Goal: Task Accomplishment & Management: Manage account settings

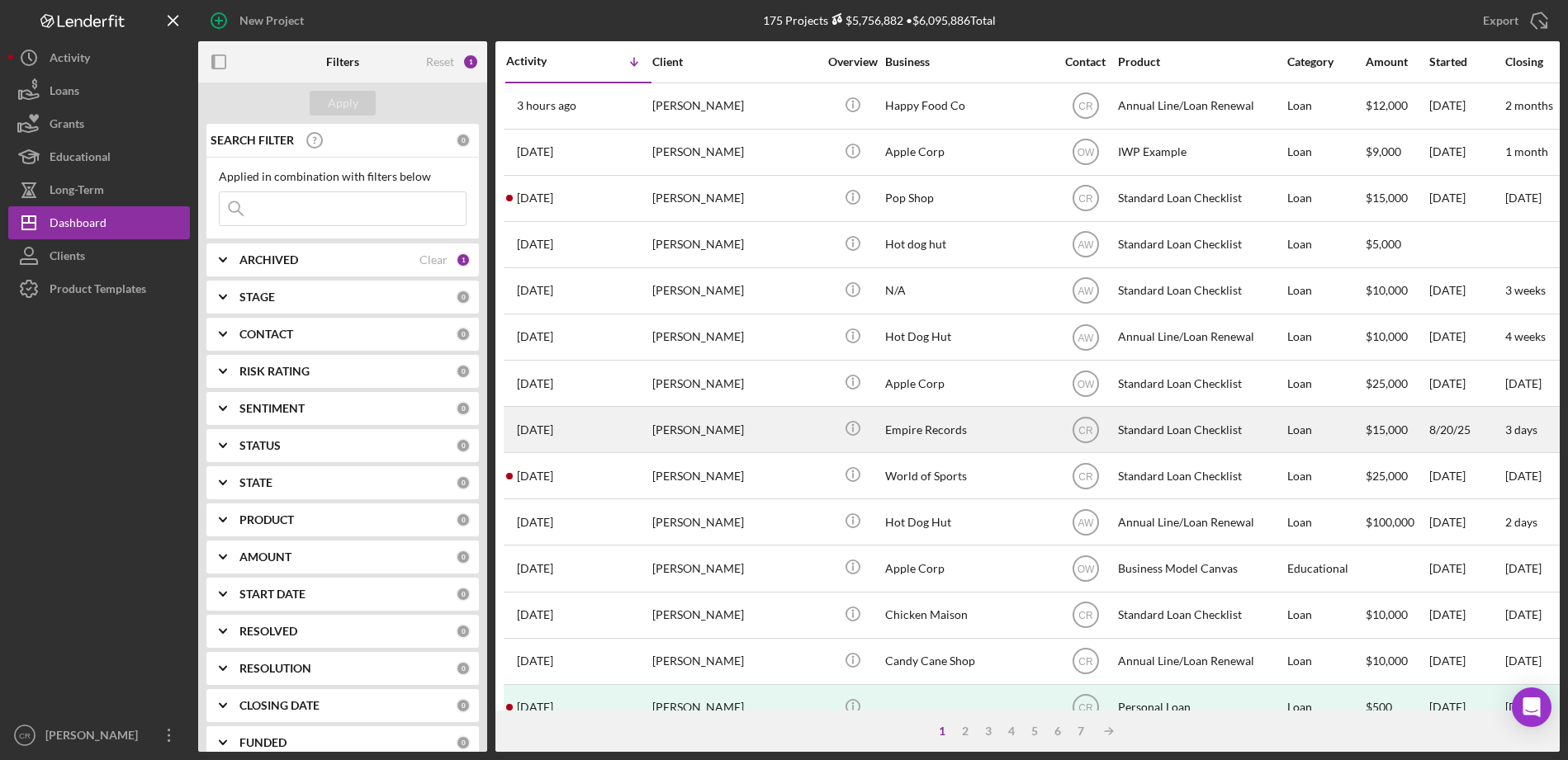
click at [764, 420] on div "[PERSON_NAME]" at bounding box center [734, 429] width 165 height 44
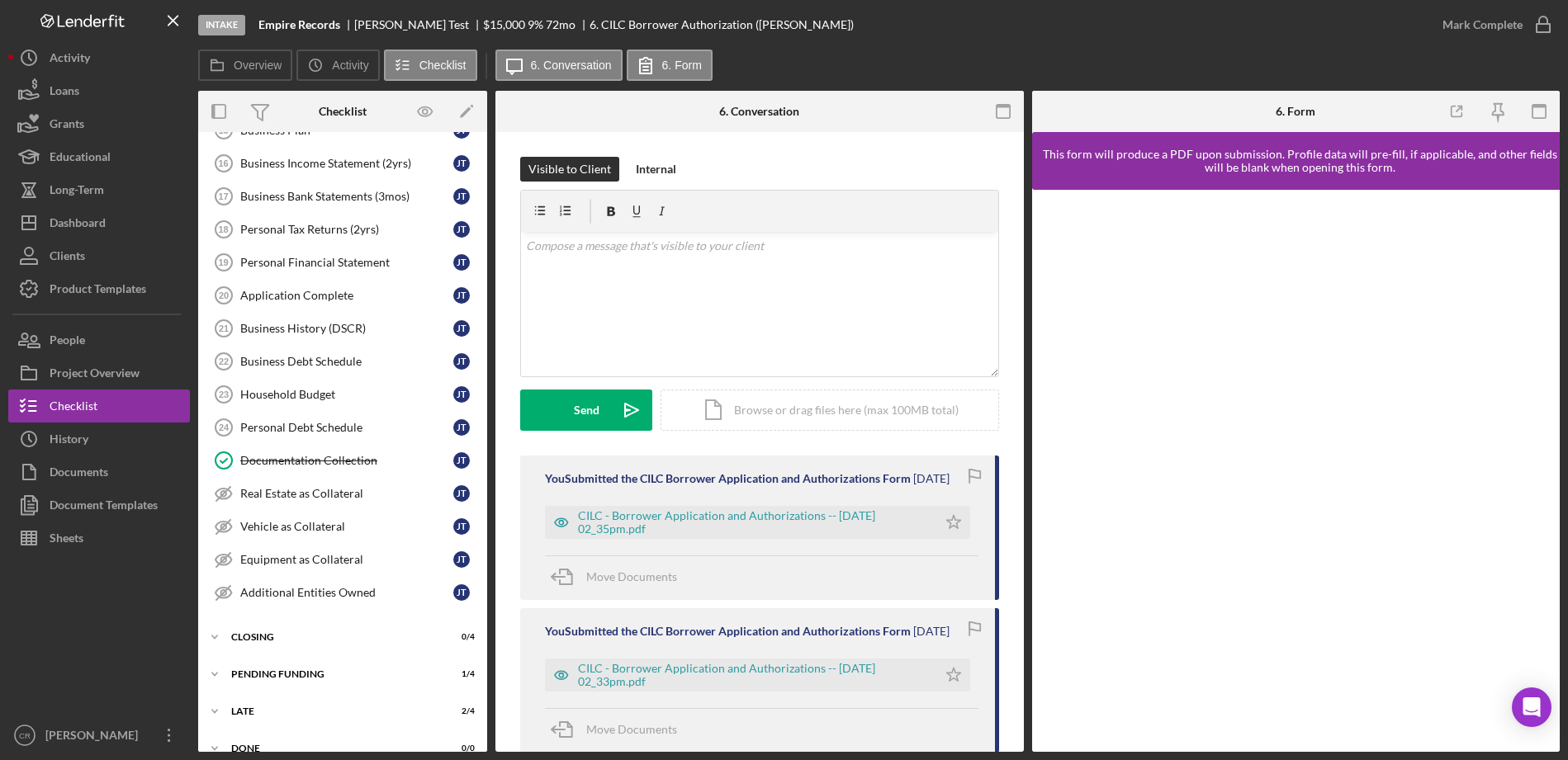
scroll to position [516, 0]
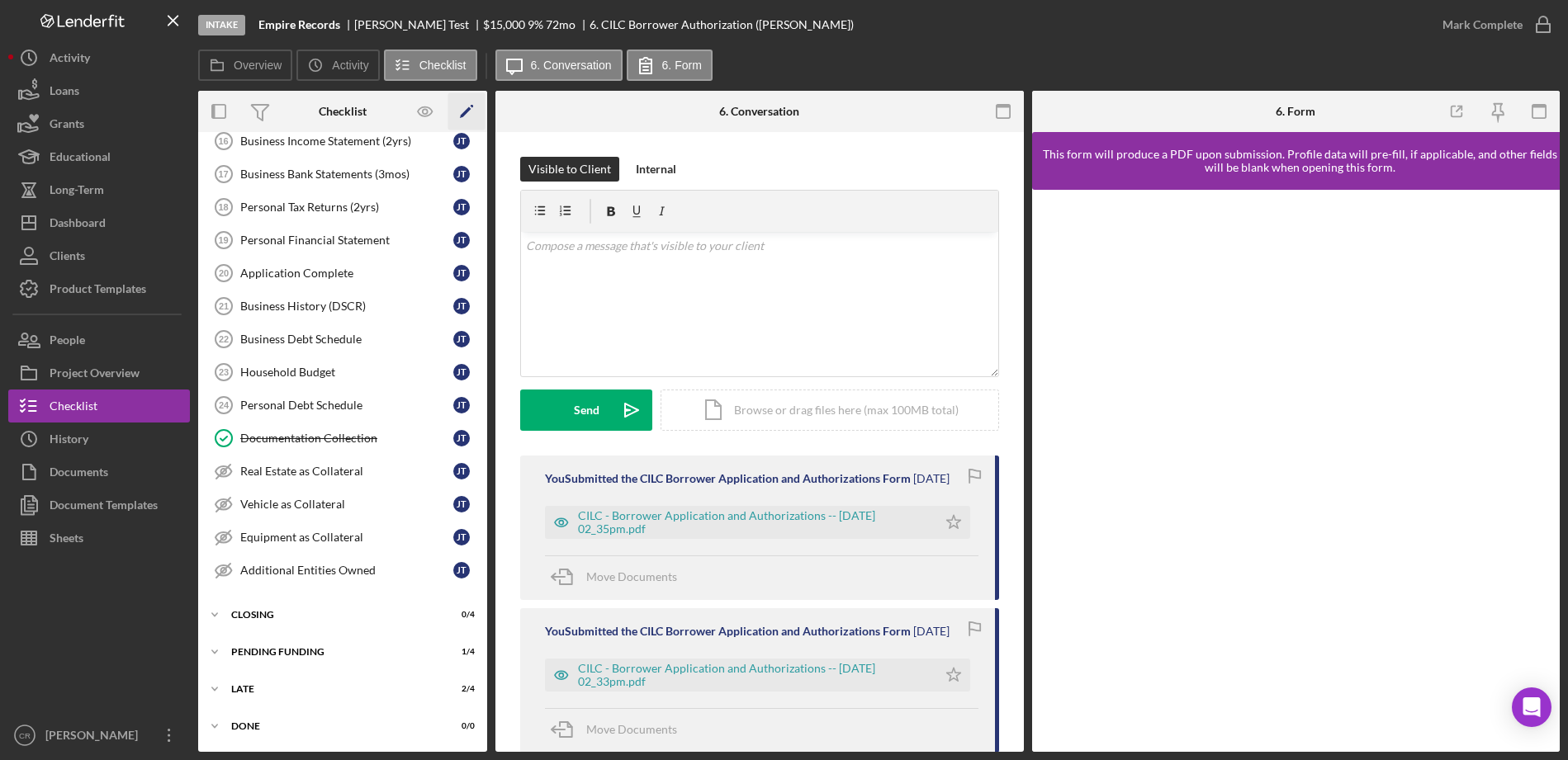
click at [468, 111] on icon "Icon/Edit" at bounding box center [467, 112] width 37 height 37
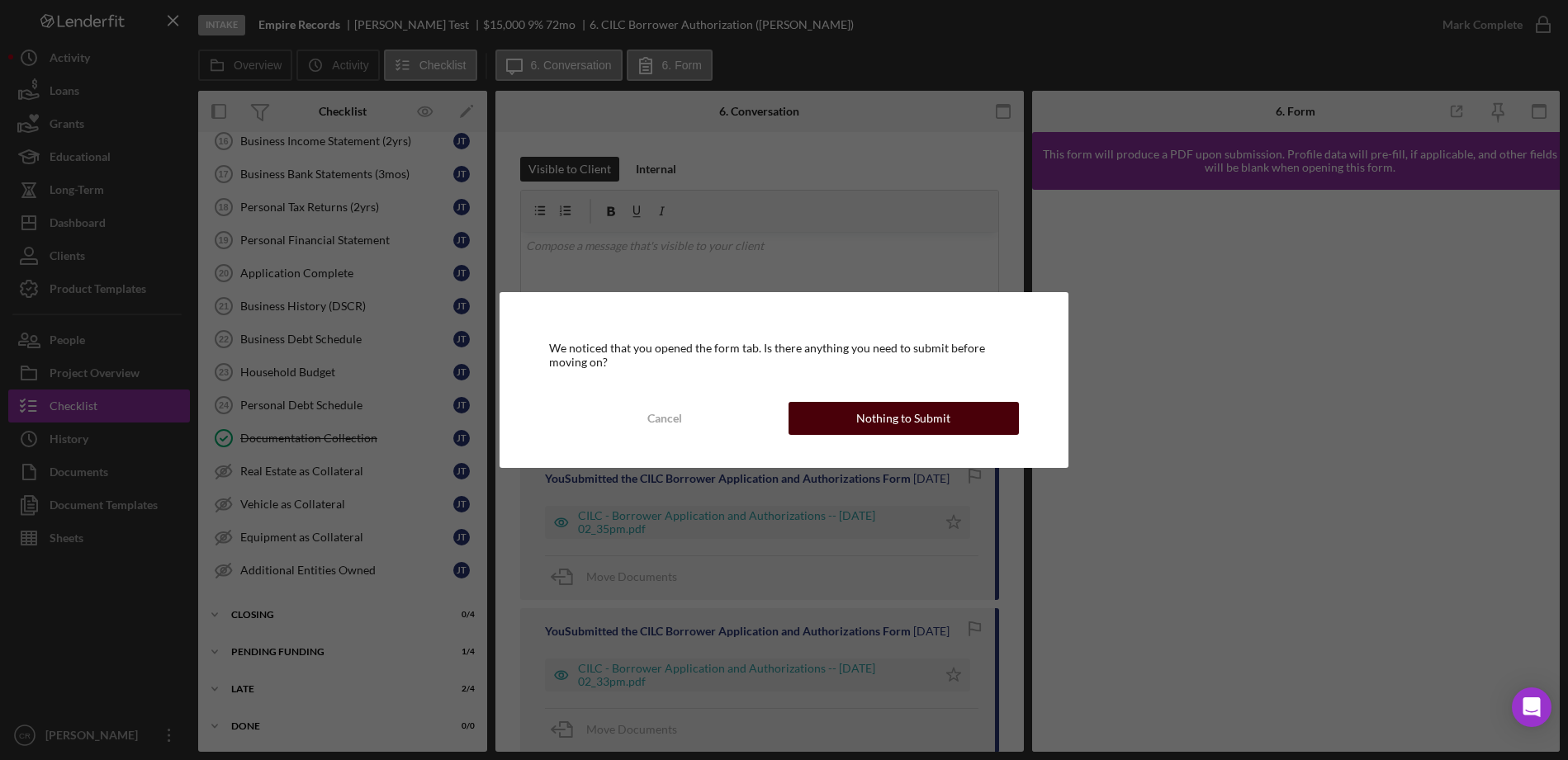
click at [871, 418] on div "Nothing to Submit" at bounding box center [903, 418] width 94 height 33
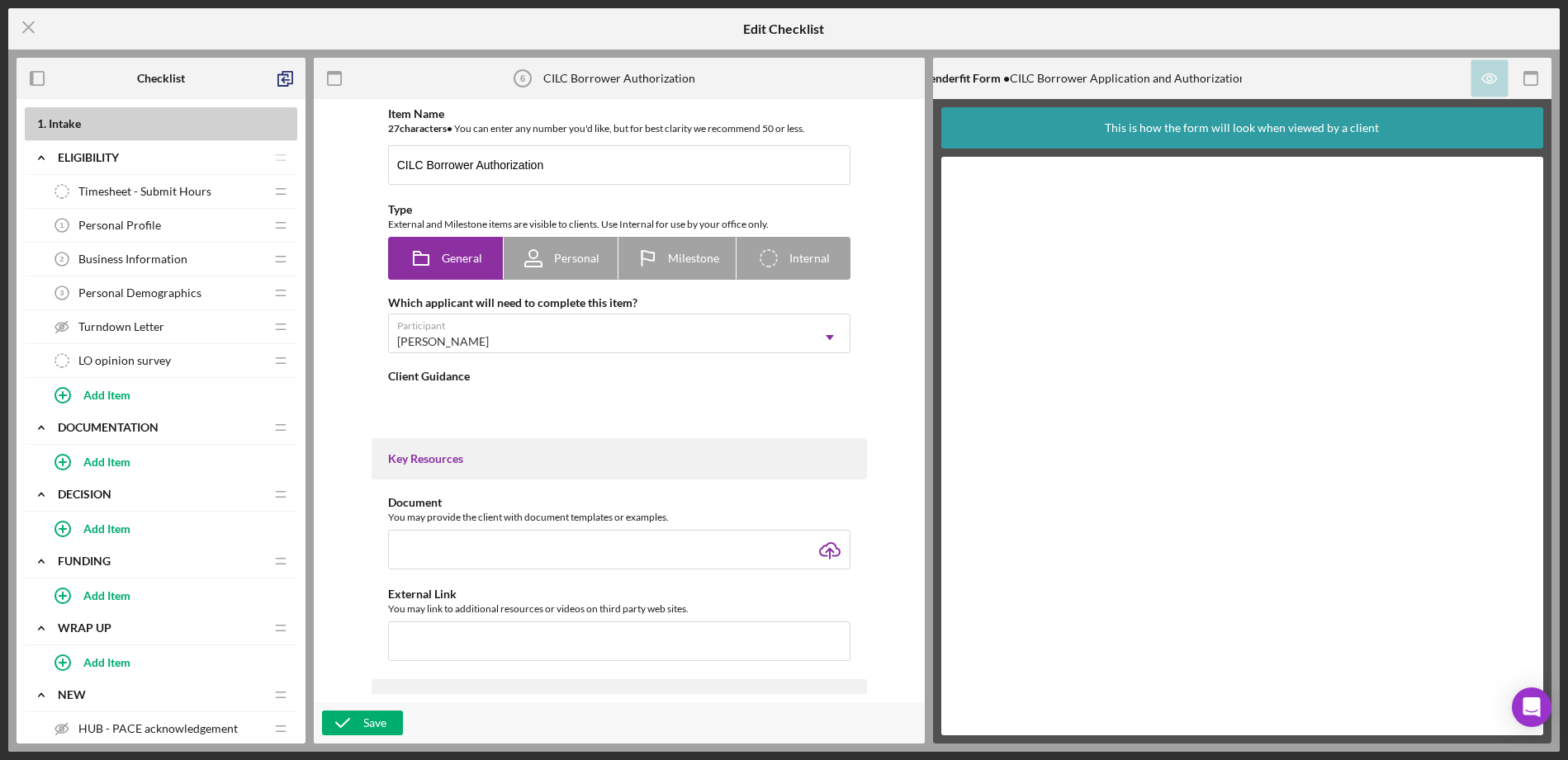
type textarea "<div>.</div>"
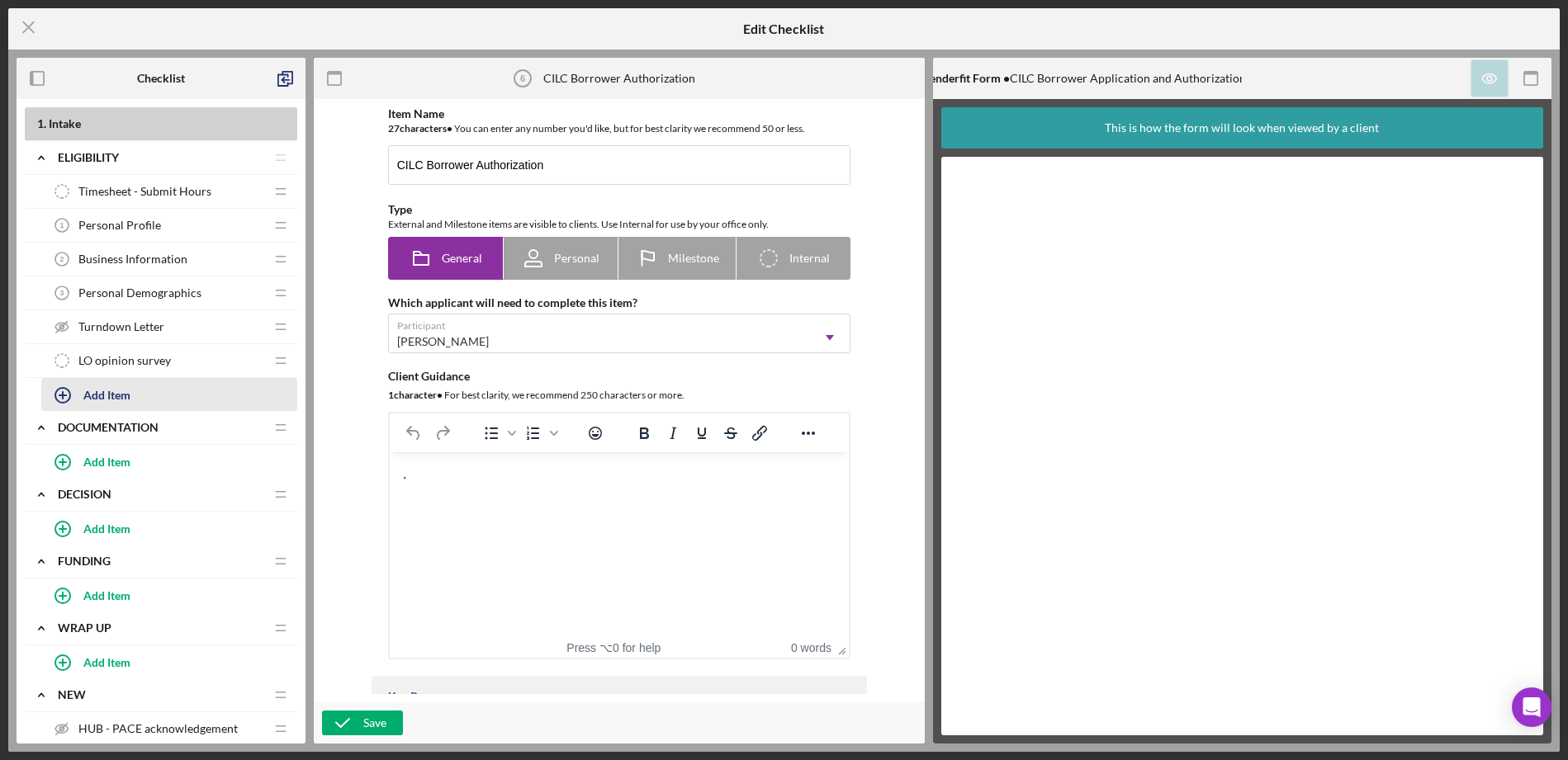
click at [118, 394] on div "Add Item" at bounding box center [107, 394] width 47 height 31
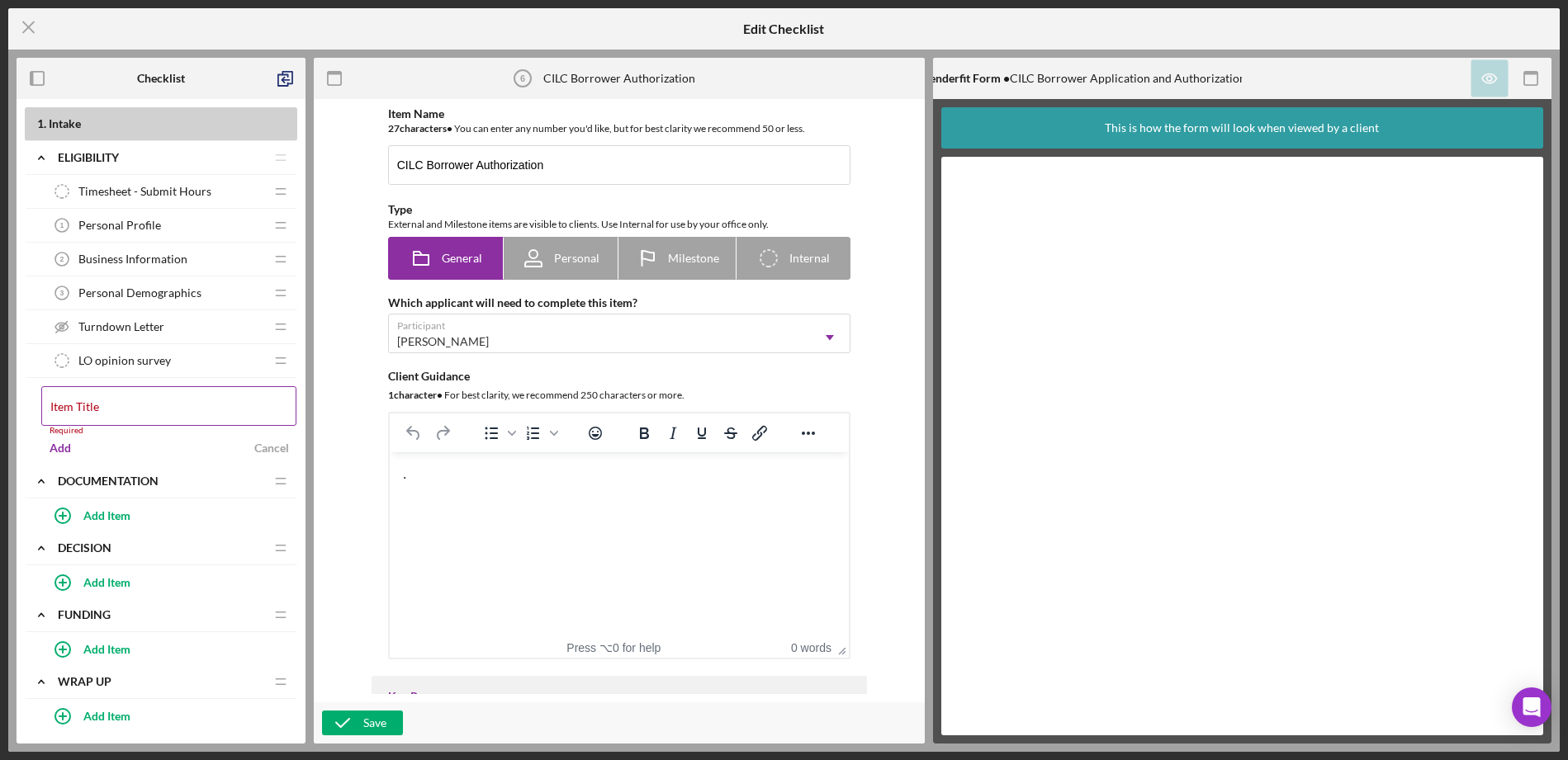
click at [99, 403] on label "Item Title" at bounding box center [75, 407] width 49 height 13
click at [173, 403] on input "Item Title" at bounding box center [169, 405] width 255 height 39
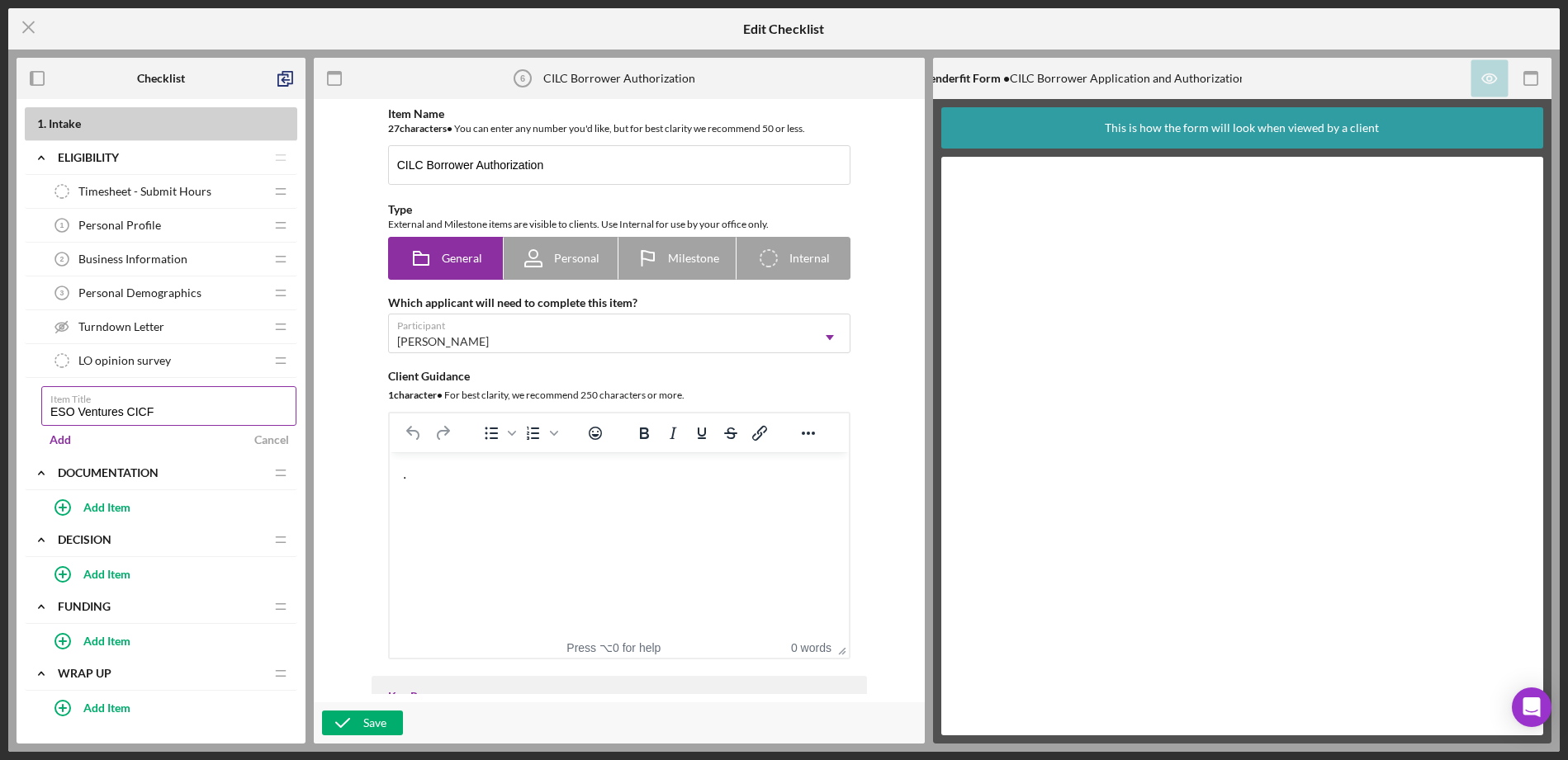
type input "ESO Ventures CICF"
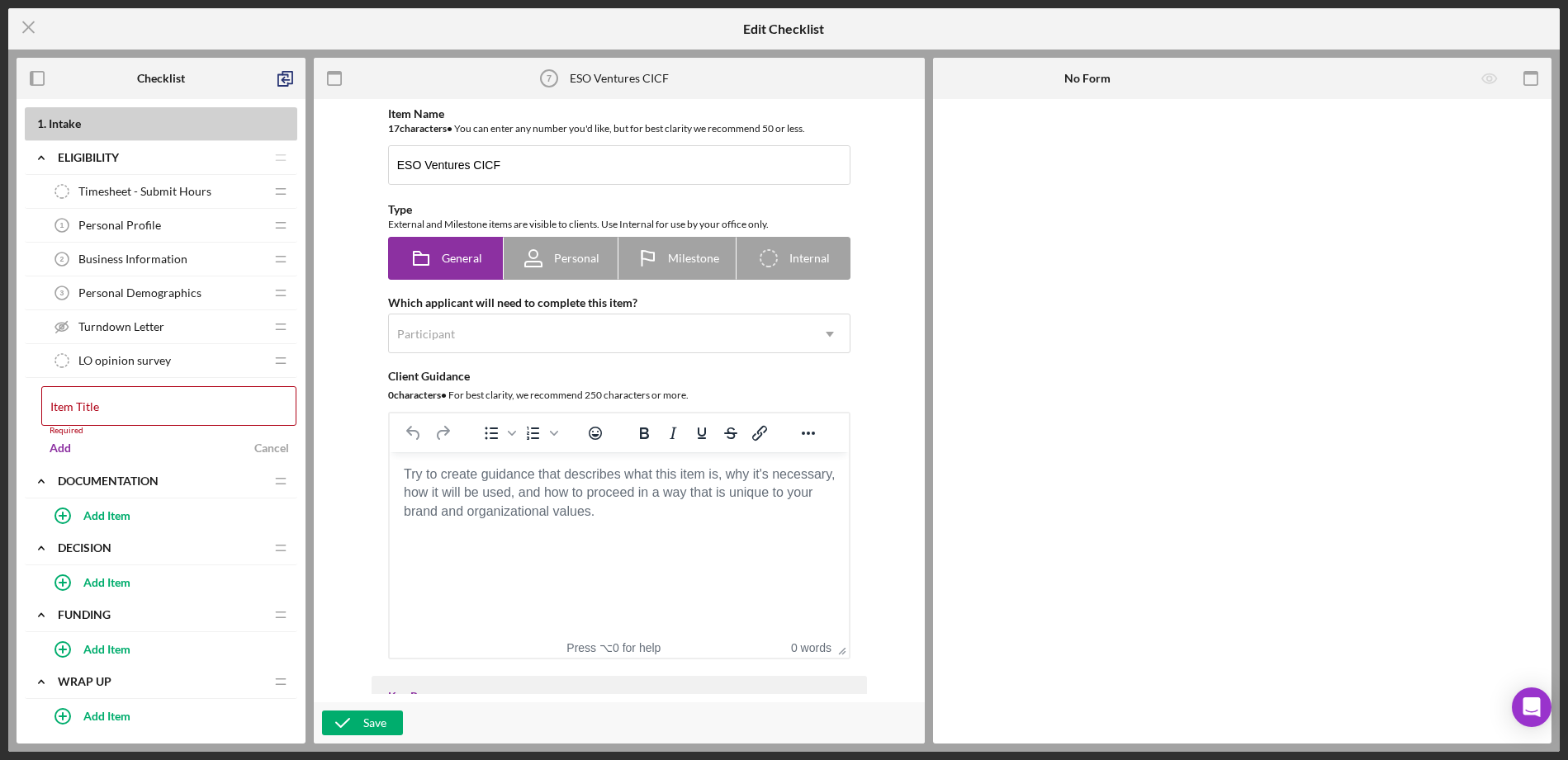
click at [528, 484] on body "Rich Text Area. Press ALT-0 for help." at bounding box center [619, 475] width 433 height 18
click at [462, 472] on body "Rich Text Area. Press ALT-0 for help." at bounding box center [619, 475] width 433 height 18
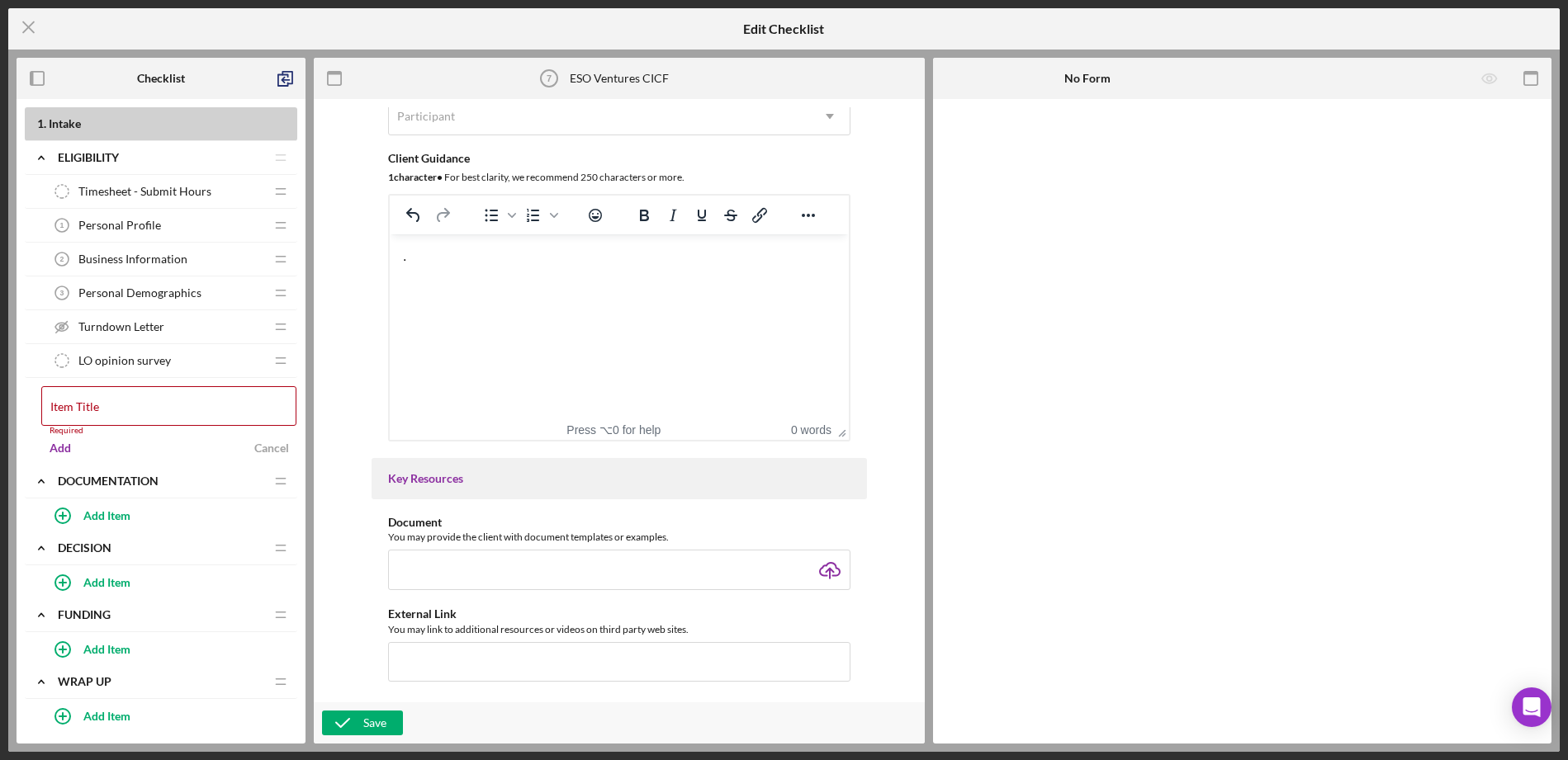
scroll to position [558, 0]
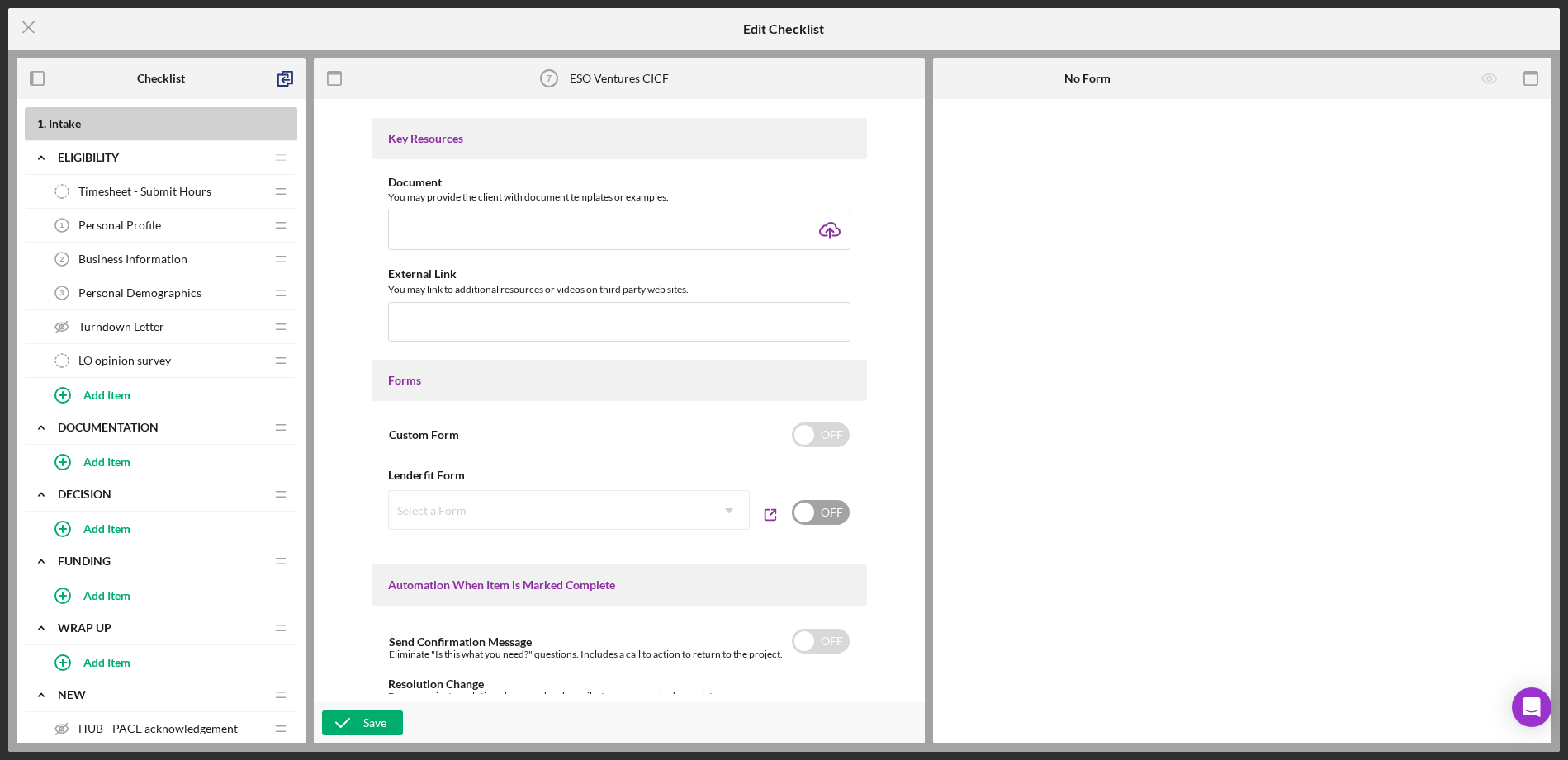
click at [823, 515] on input "checkbox" at bounding box center [821, 513] width 58 height 25
checkbox input "true"
click at [713, 513] on icon "Icon/Dropdown Arrow" at bounding box center [729, 510] width 39 height 39
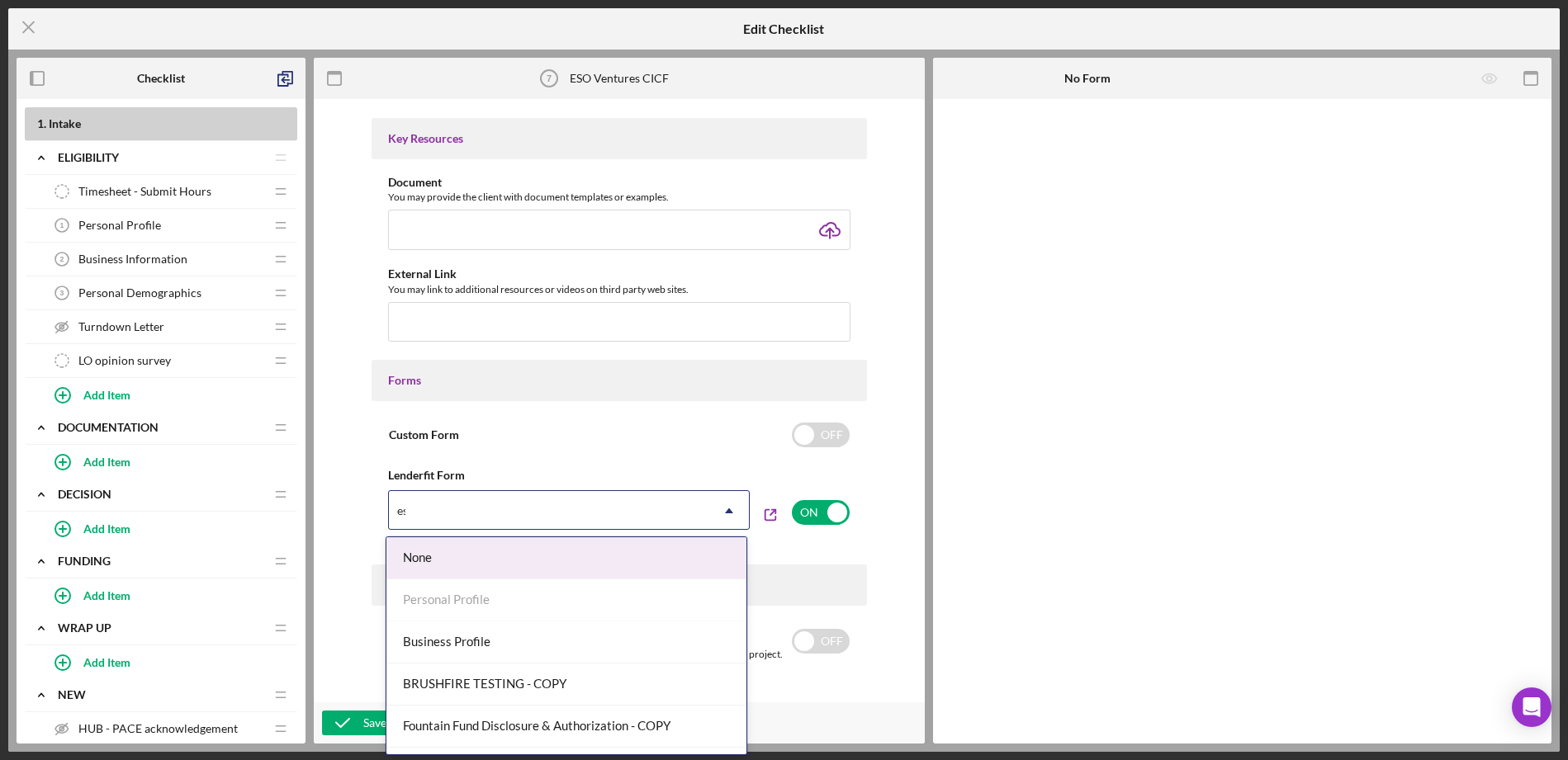
type input "eso"
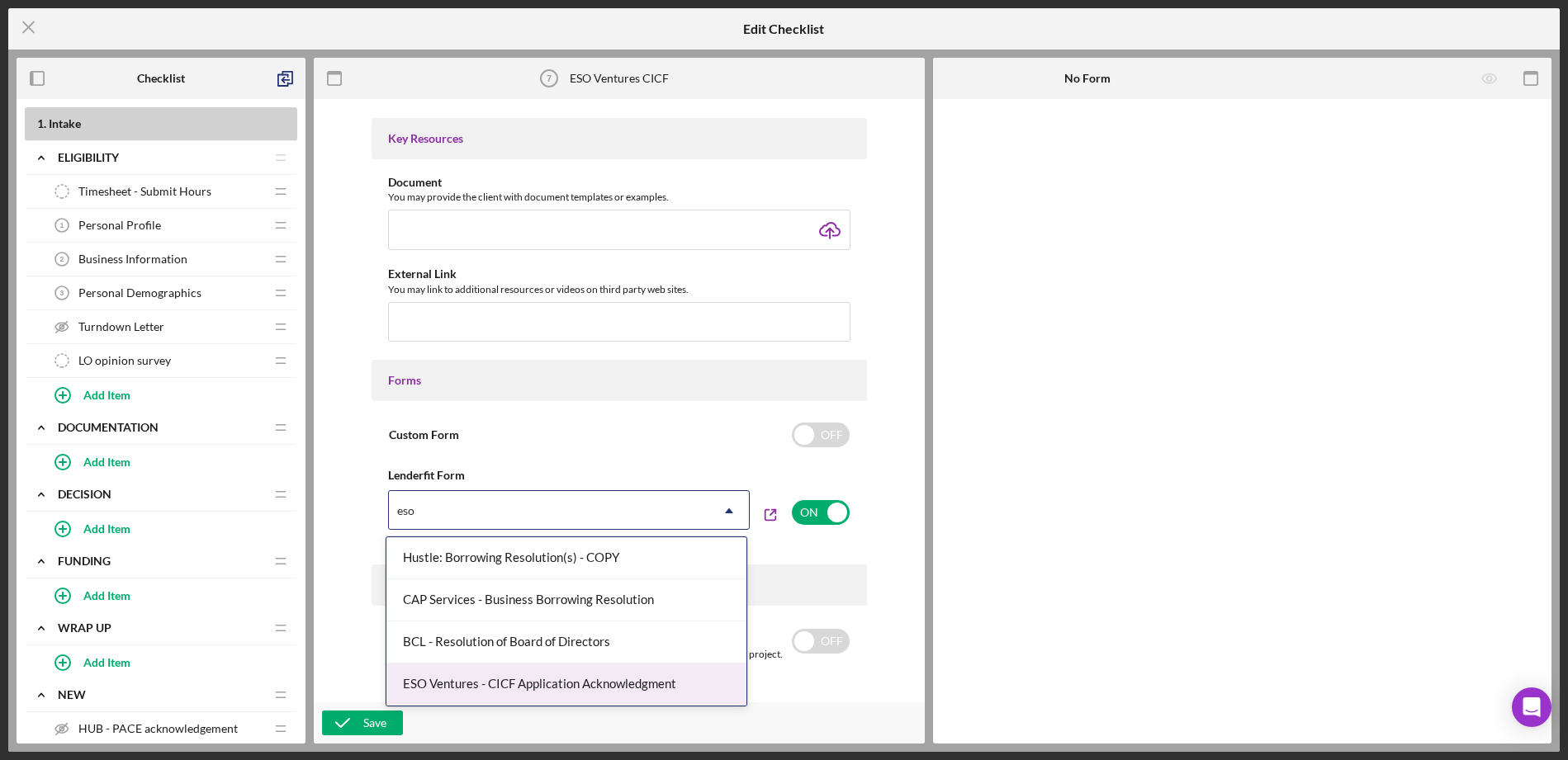
click at [483, 683] on div "ESO Ventures - CICF Application Acknowledgment" at bounding box center [566, 685] width 360 height 42
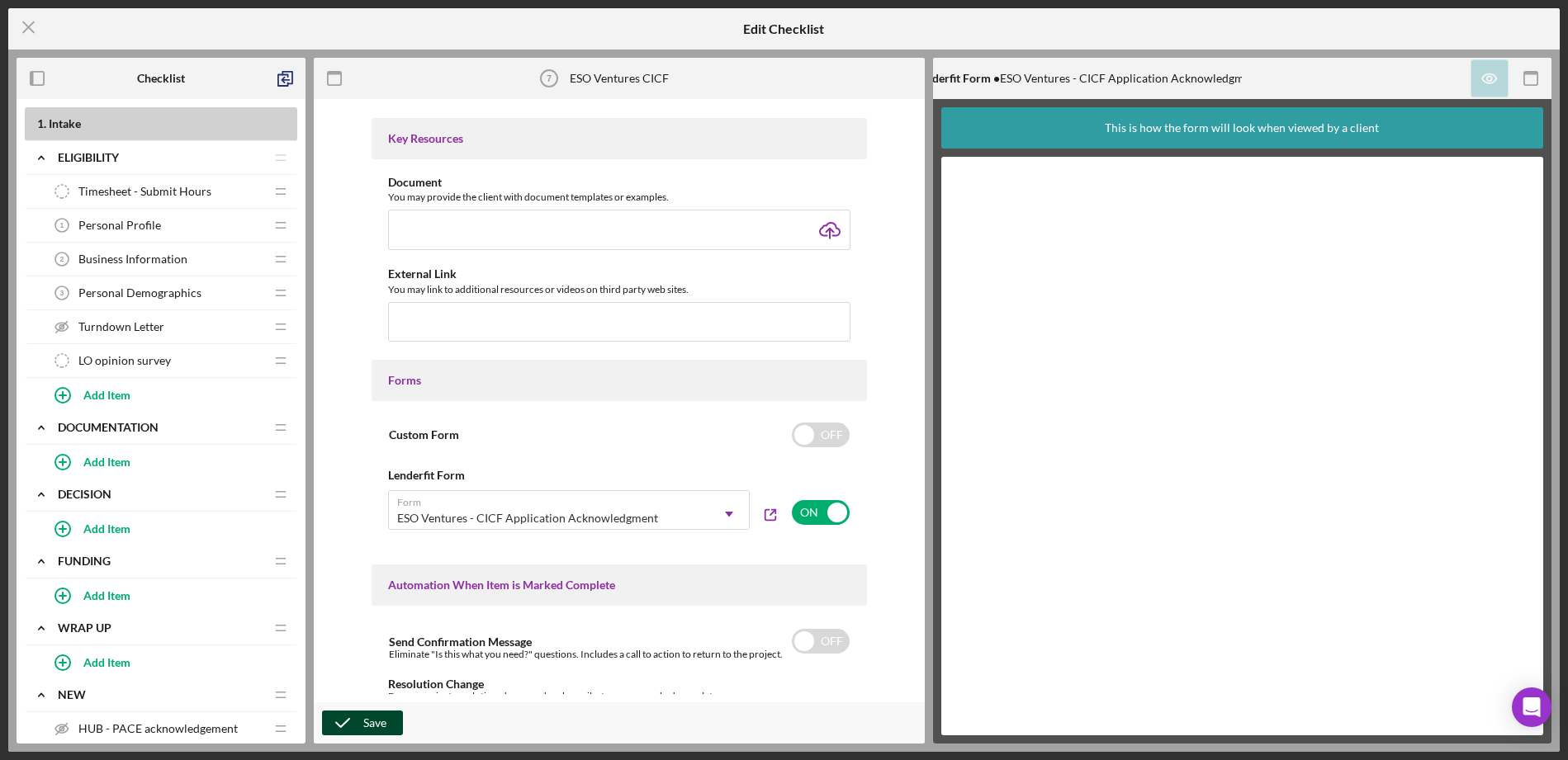
click at [364, 721] on div "Save" at bounding box center [375, 723] width 24 height 25
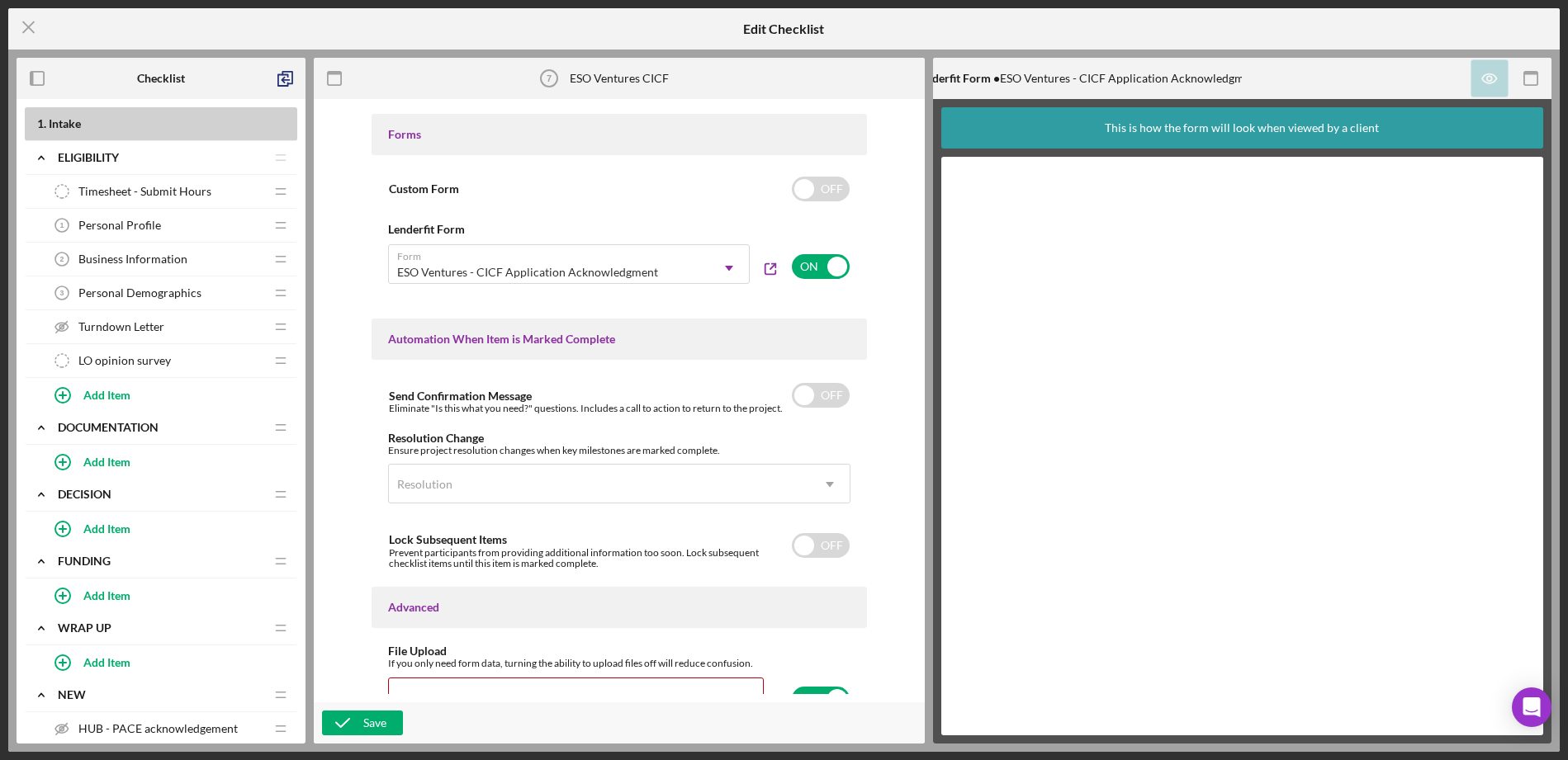
scroll to position [951, 0]
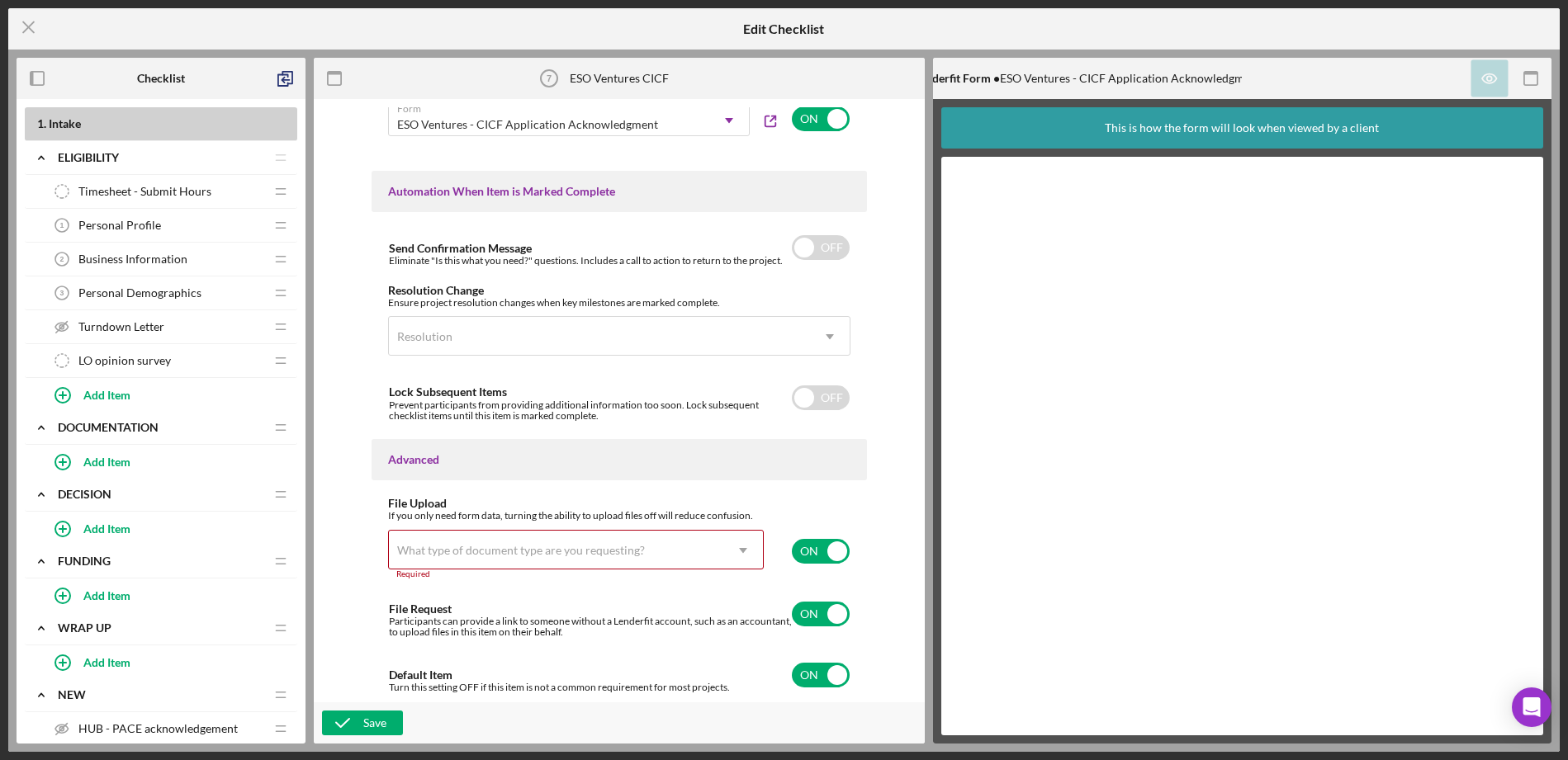
click at [815, 555] on input "checkbox" at bounding box center [821, 551] width 58 height 25
checkbox input "false"
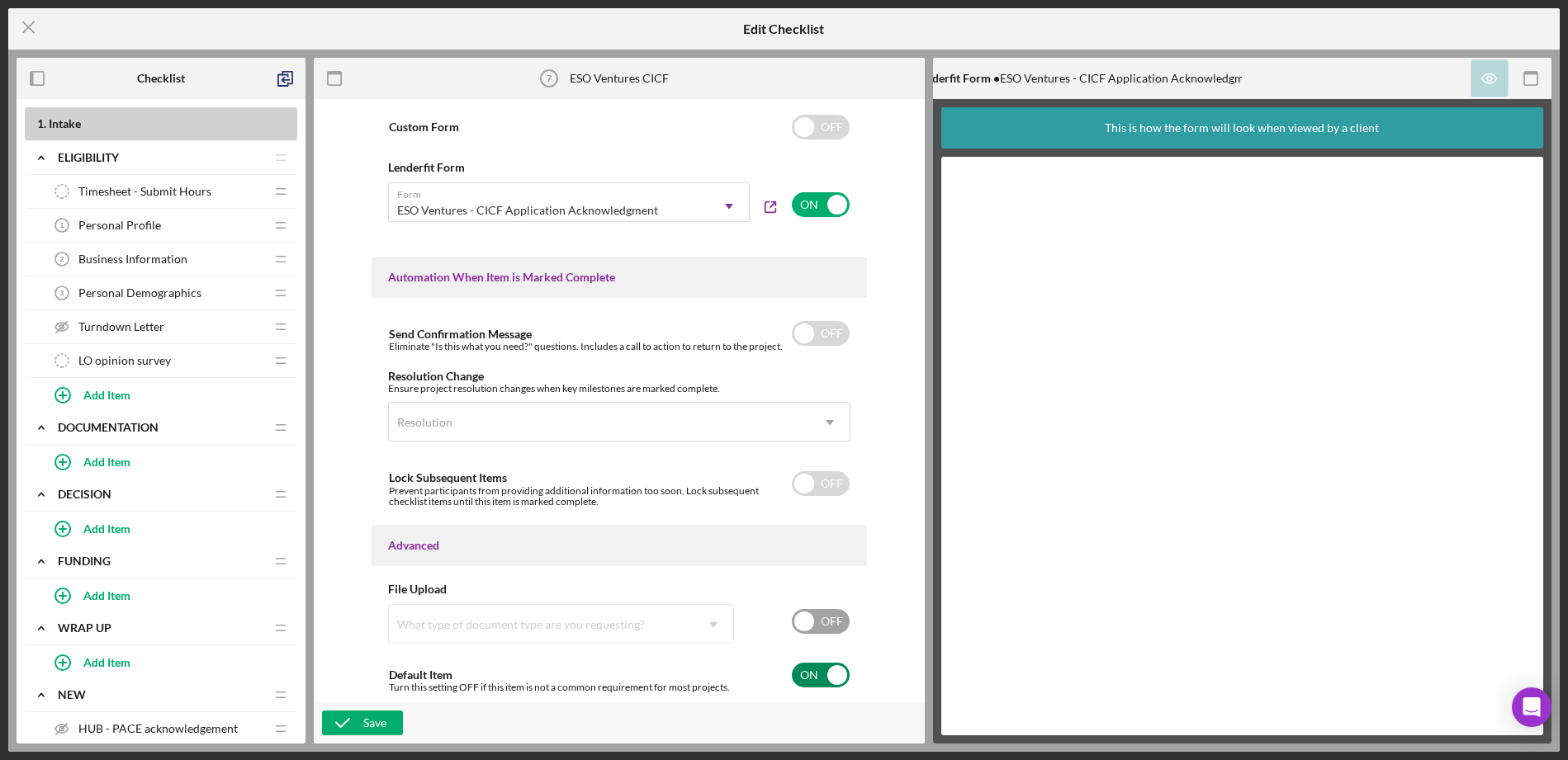
scroll to position [866, 0]
click at [359, 720] on icon "button" at bounding box center [342, 722] width 41 height 41
click at [24, 20] on icon "Icon/Menu Close" at bounding box center [29, 27] width 41 height 41
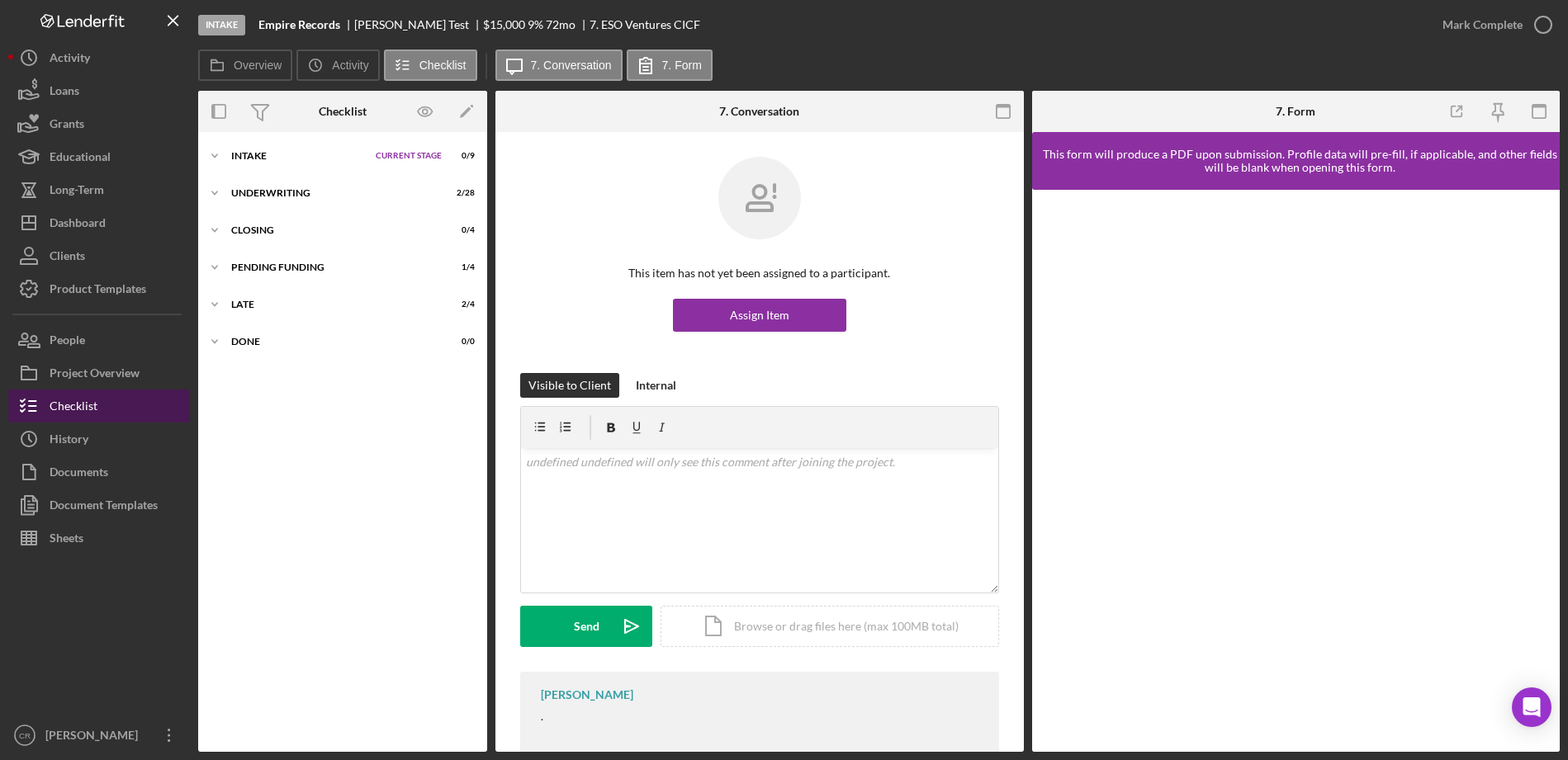
click at [101, 405] on button "Checklist" at bounding box center [99, 405] width 181 height 33
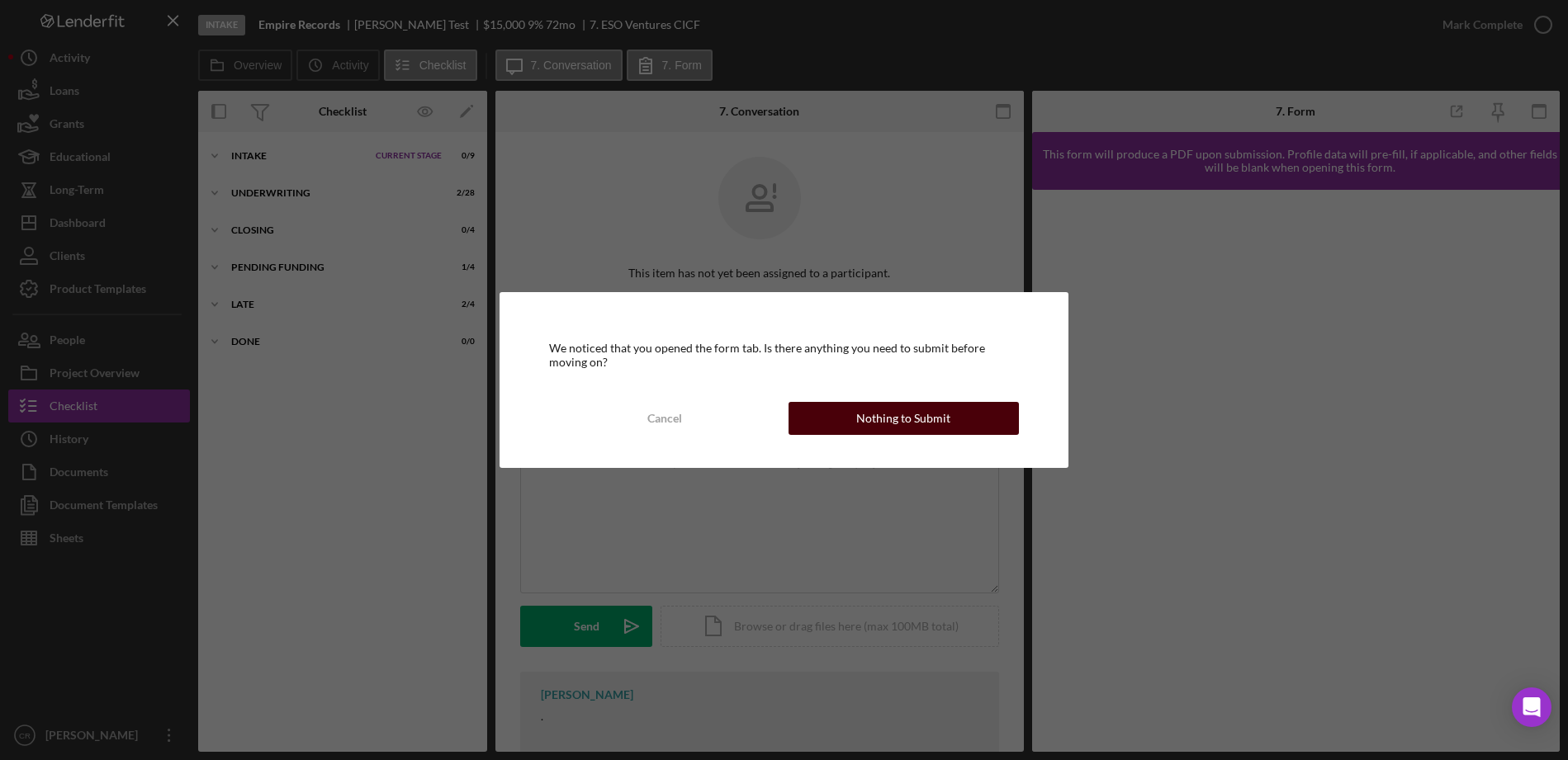
click at [870, 419] on div "Nothing to Submit" at bounding box center [903, 418] width 94 height 33
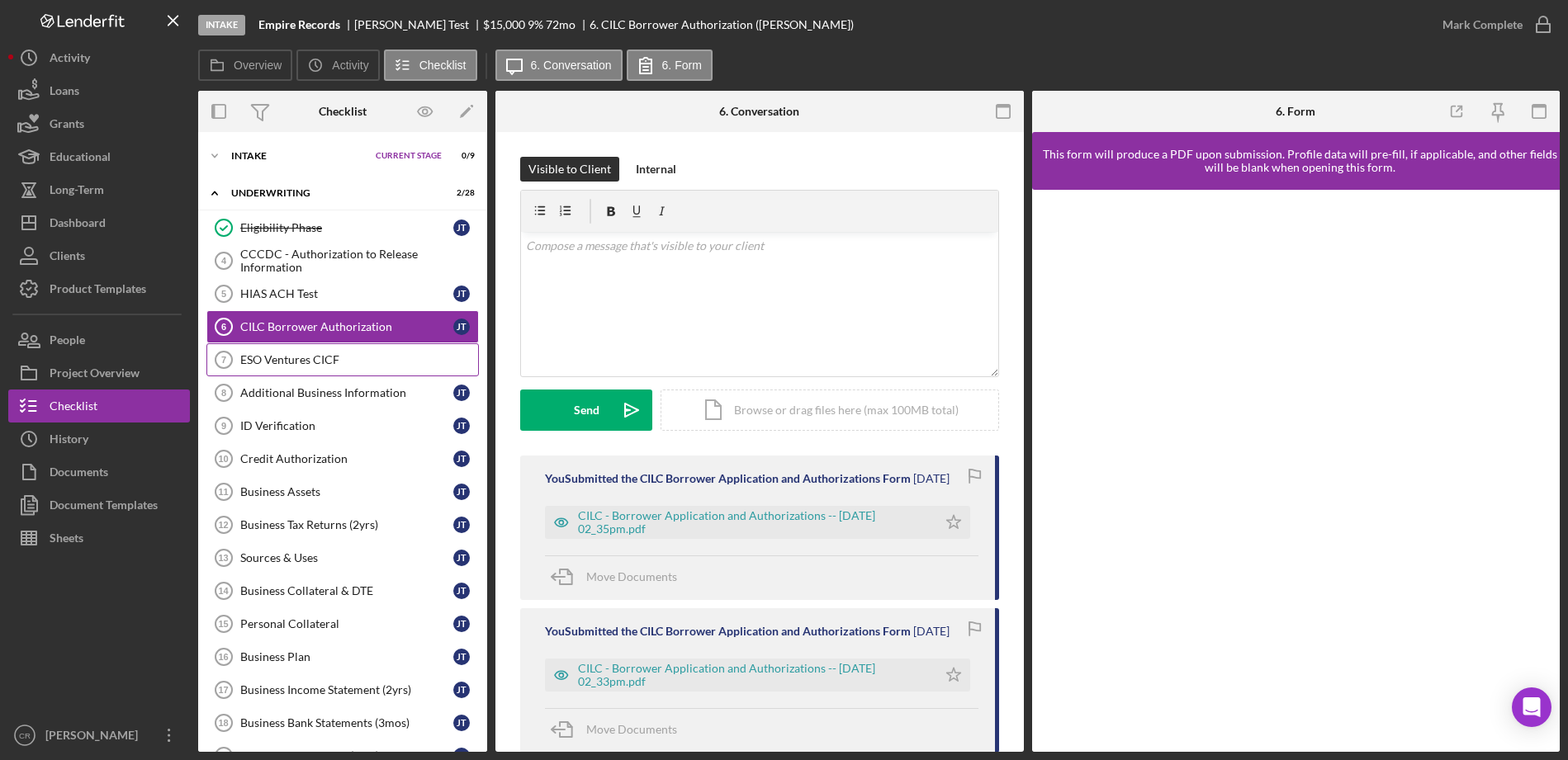
click at [326, 372] on link "ESO Ventures CICF 7 ESO Ventures CICF" at bounding box center [342, 359] width 273 height 33
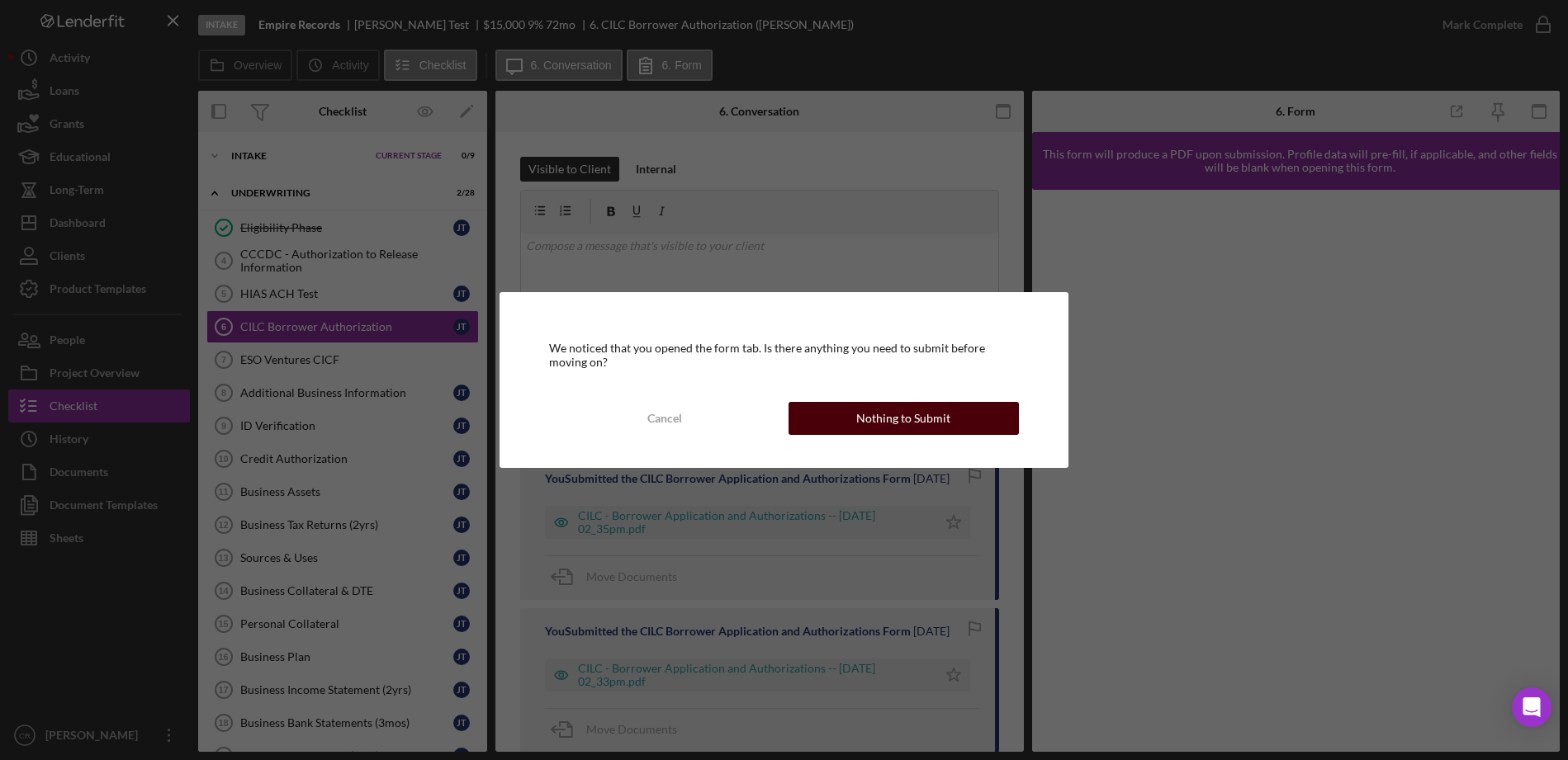
click at [875, 416] on div "Nothing to Submit" at bounding box center [903, 418] width 94 height 33
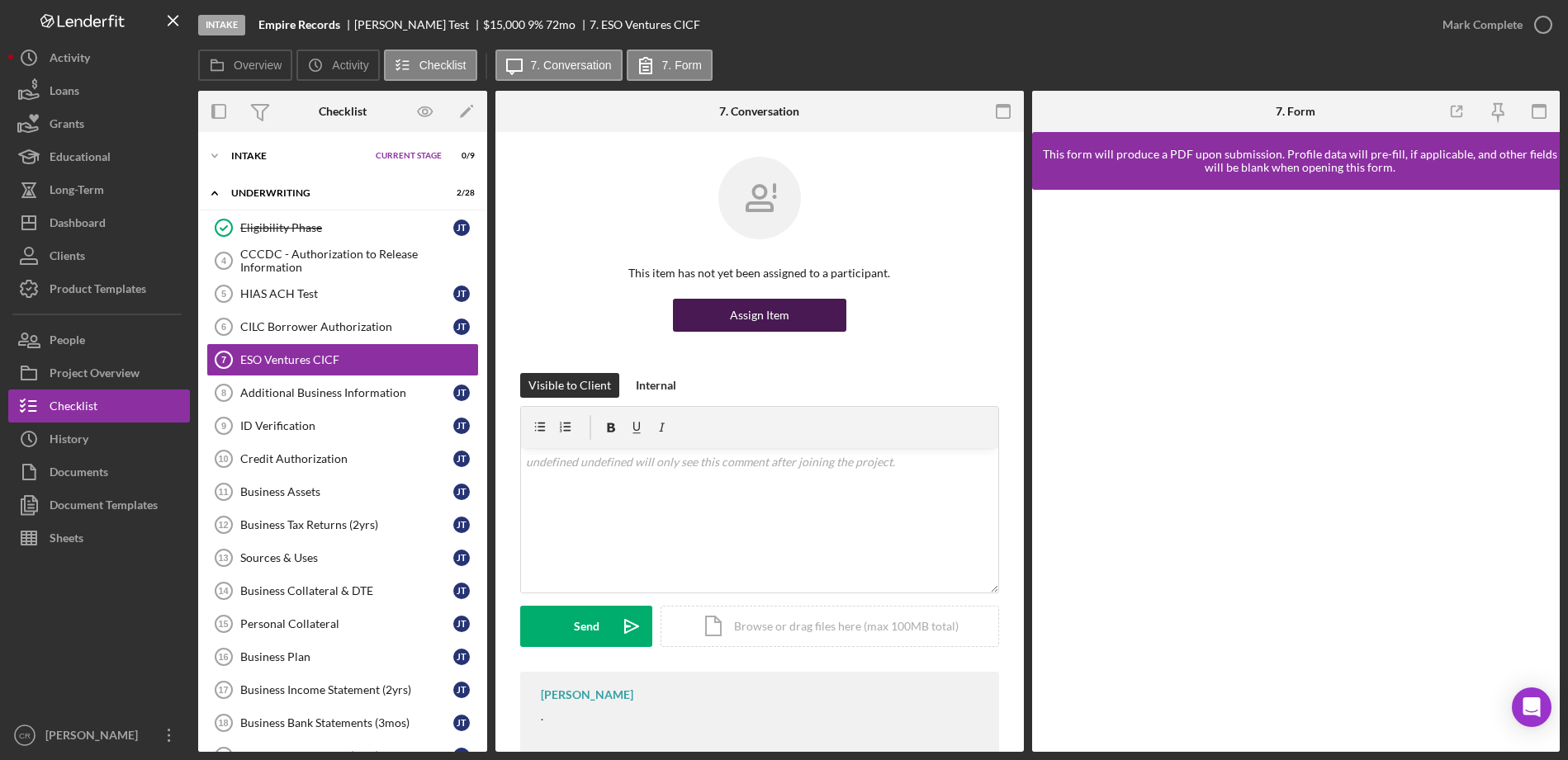
click at [798, 324] on button "Assign Item" at bounding box center [760, 315] width 174 height 33
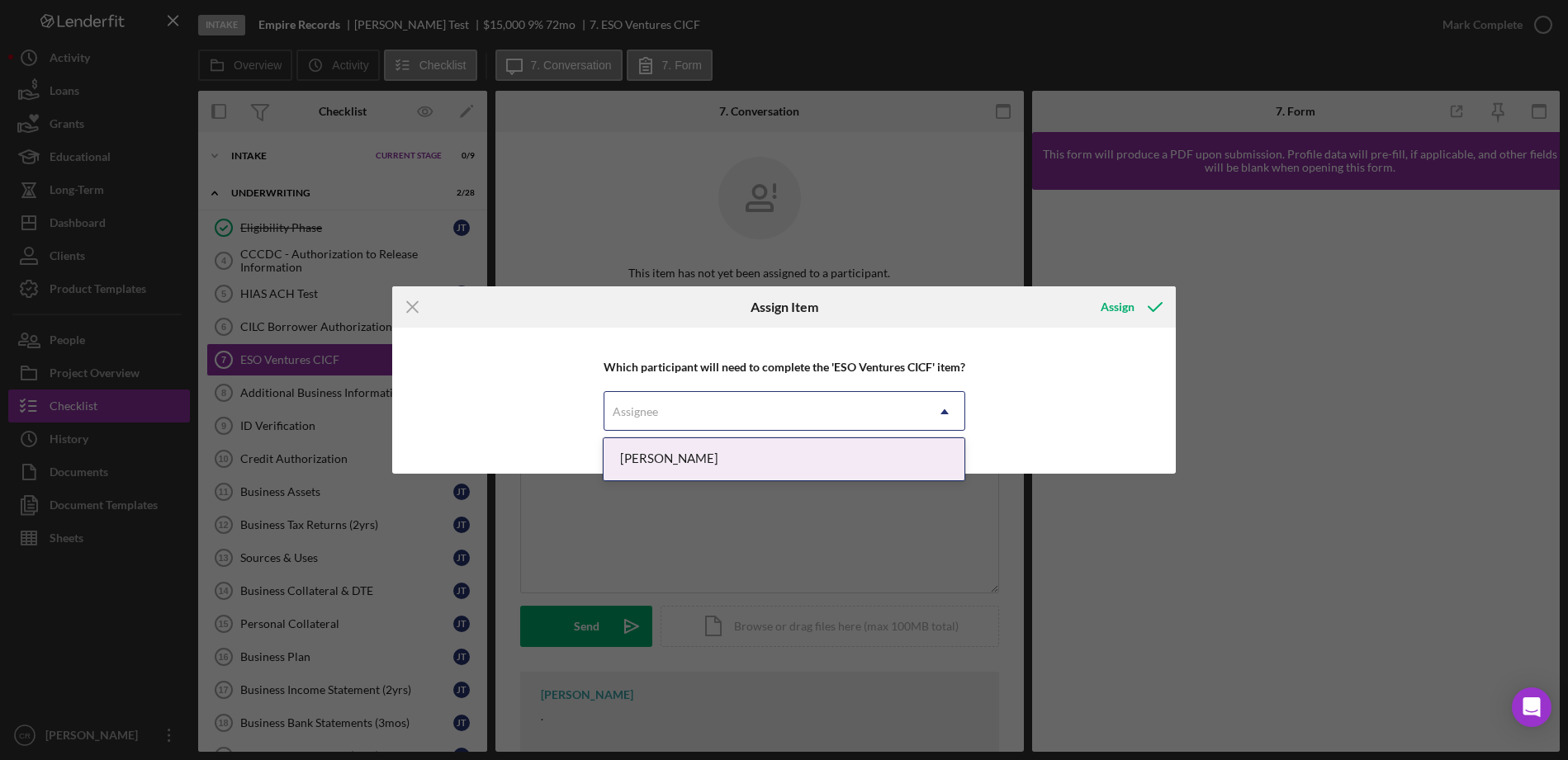
click at [671, 417] on div "Assignee" at bounding box center [765, 411] width 321 height 38
click at [661, 462] on div "Jake Test" at bounding box center [784, 459] width 361 height 42
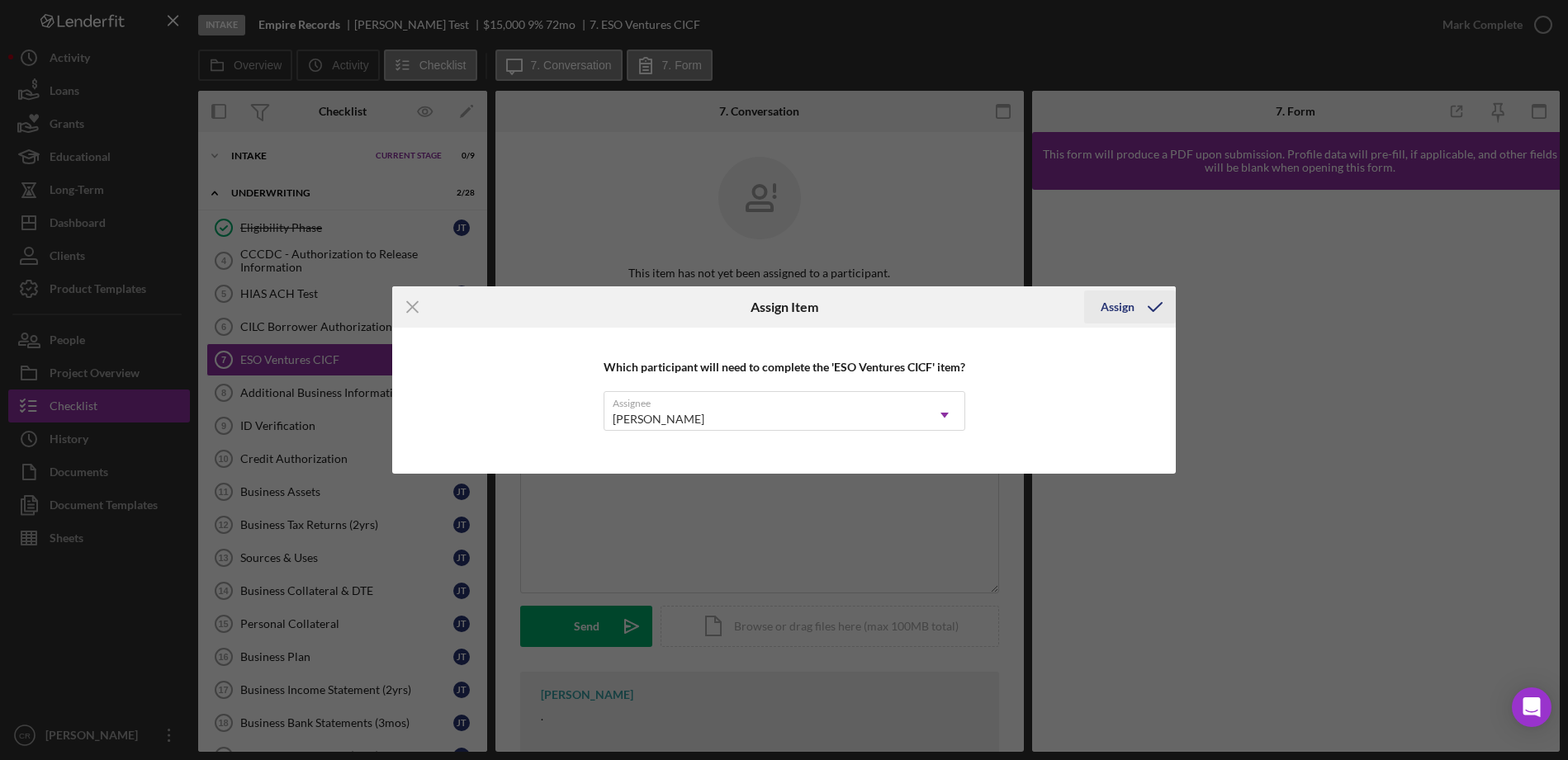
click at [1113, 308] on div "Assign" at bounding box center [1118, 306] width 34 height 33
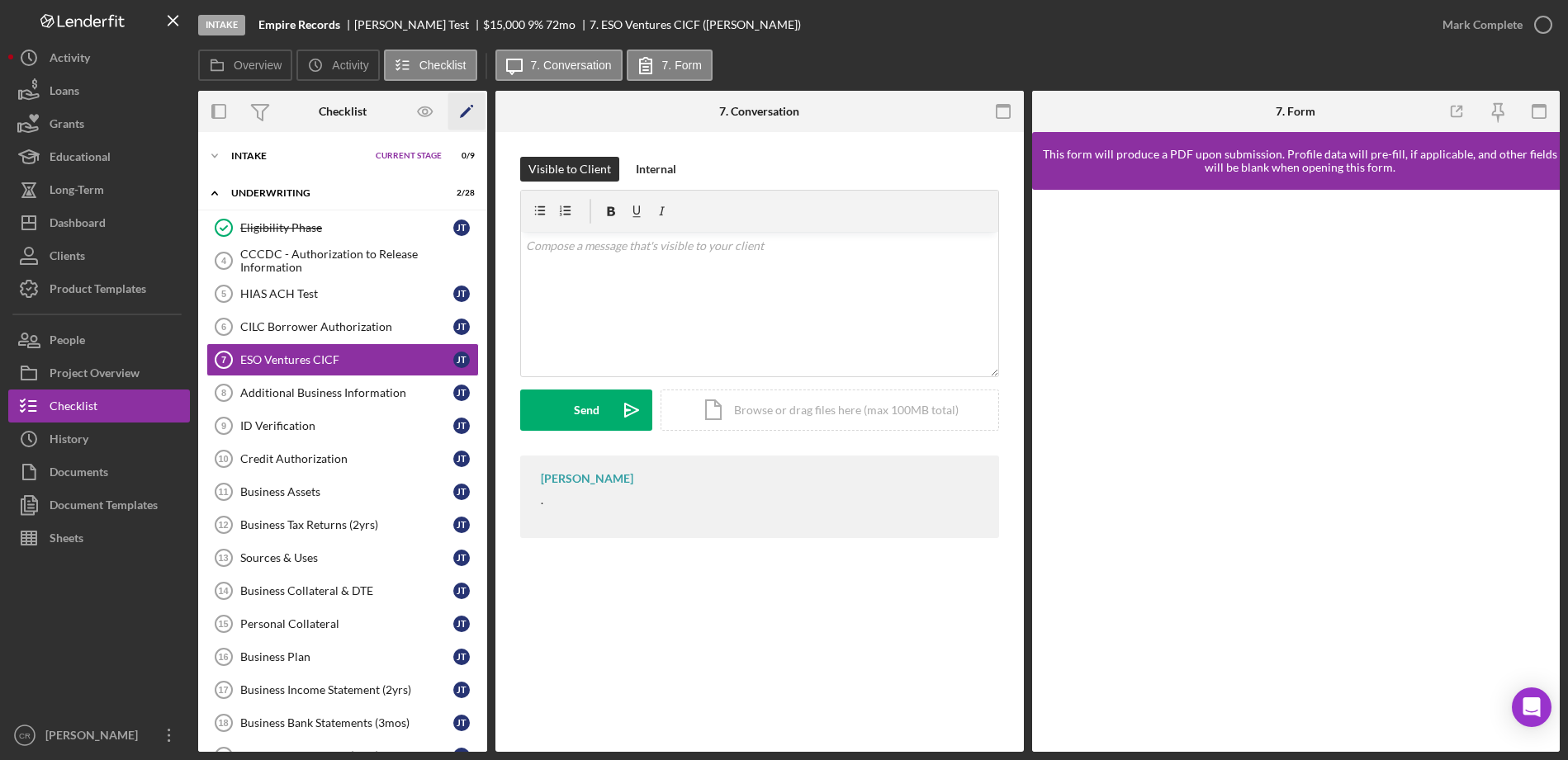
click at [466, 110] on polygon "button" at bounding box center [466, 113] width 12 height 12
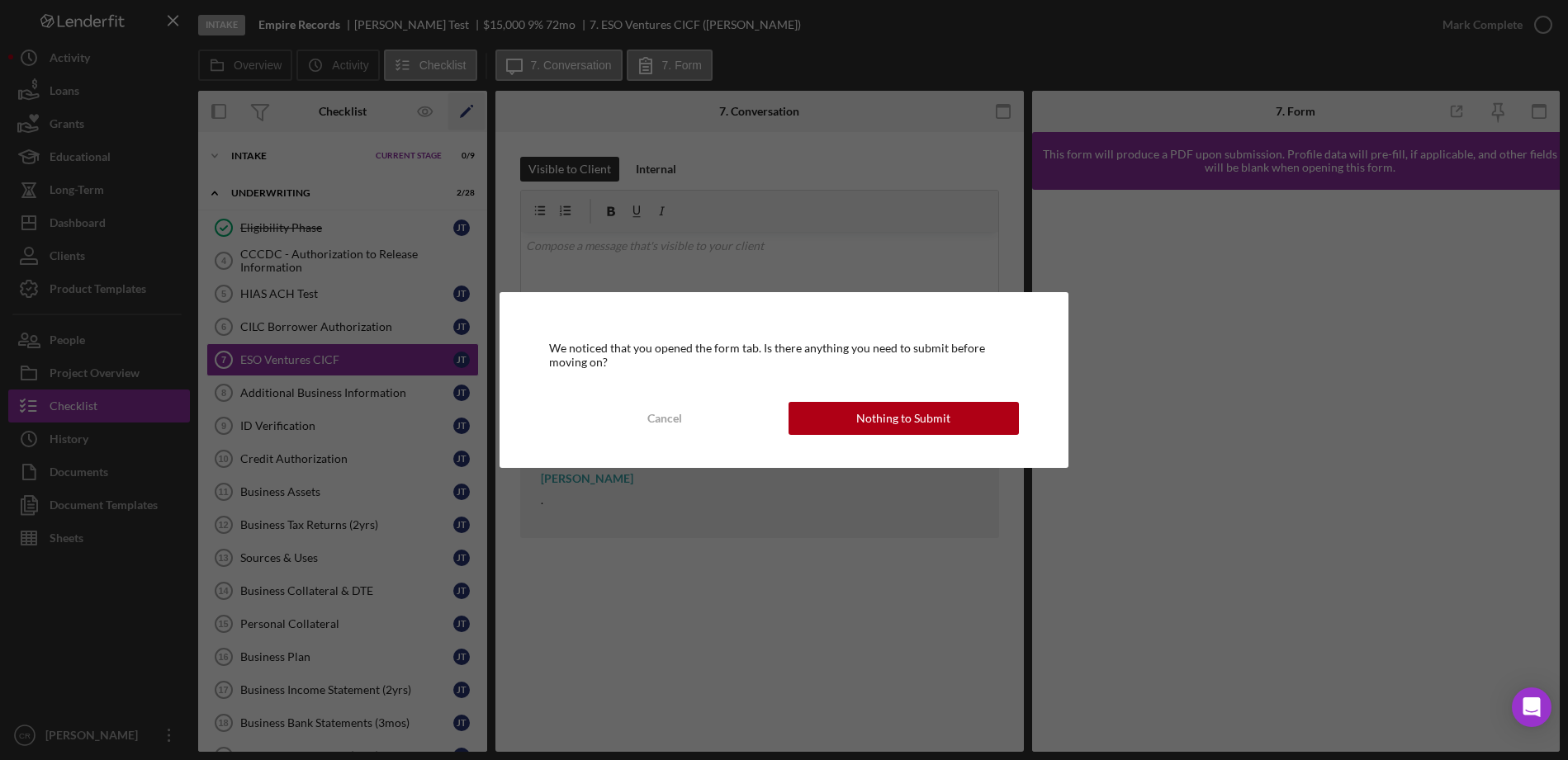
click at [466, 110] on body "Intake Empire Records Jake Test $15,000 $3,750 9 % 72 mo 7. ESO Ventures CICF (…" at bounding box center [784, 380] width 1568 height 760
click at [898, 422] on div "Nothing to Submit" at bounding box center [903, 418] width 94 height 33
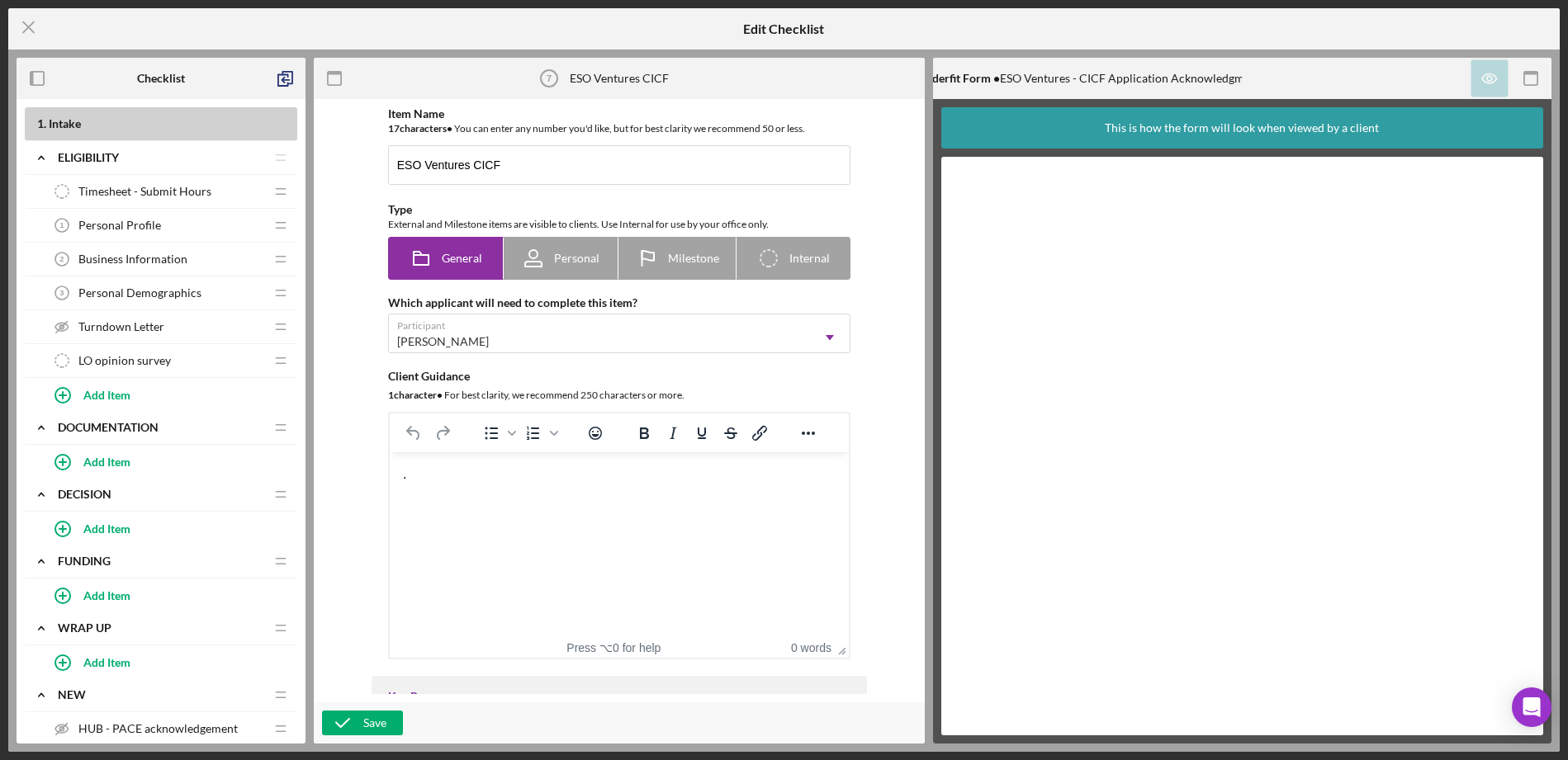
scroll to position [601, 0]
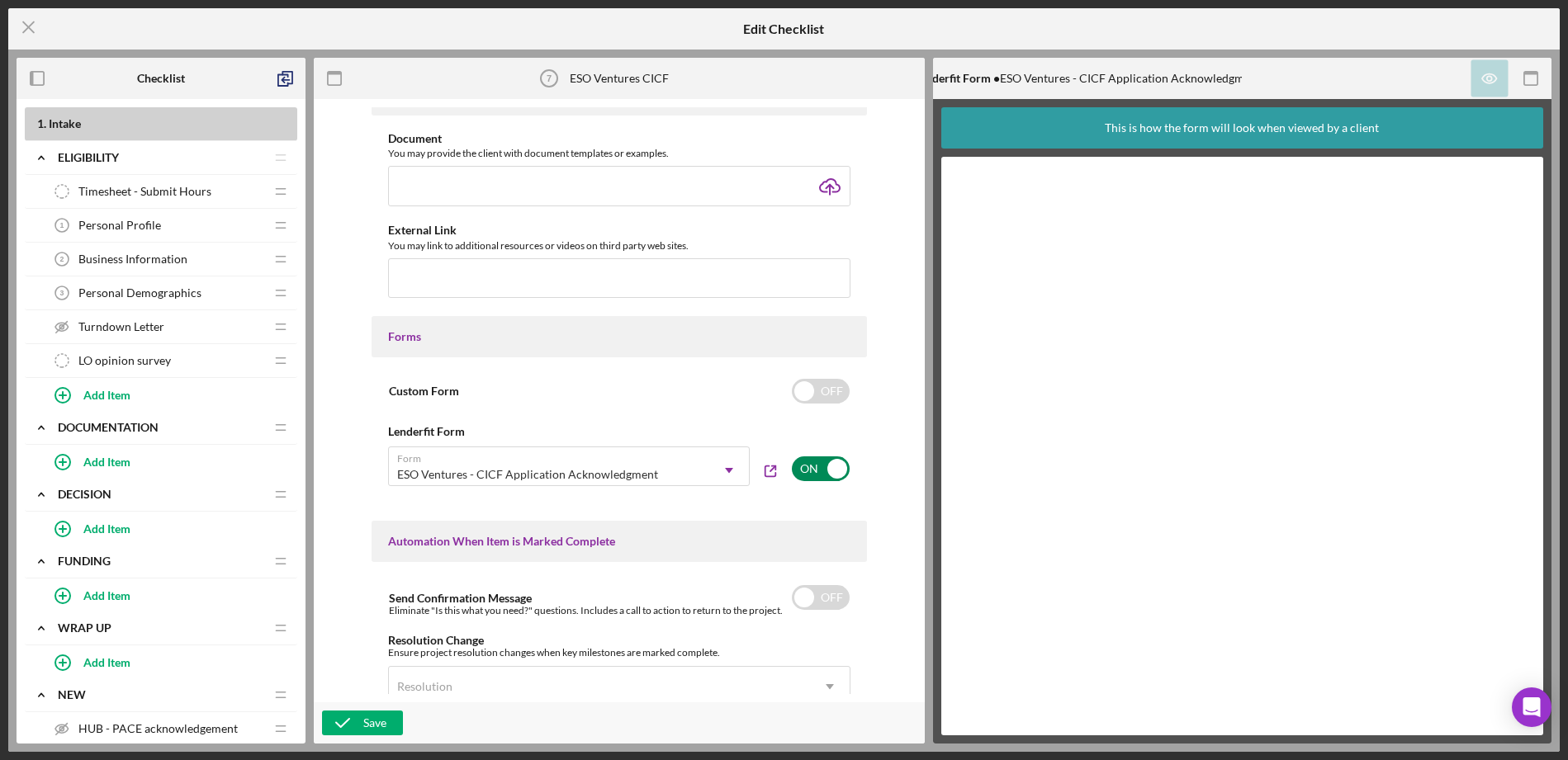
click at [808, 460] on input "checkbox" at bounding box center [821, 469] width 58 height 25
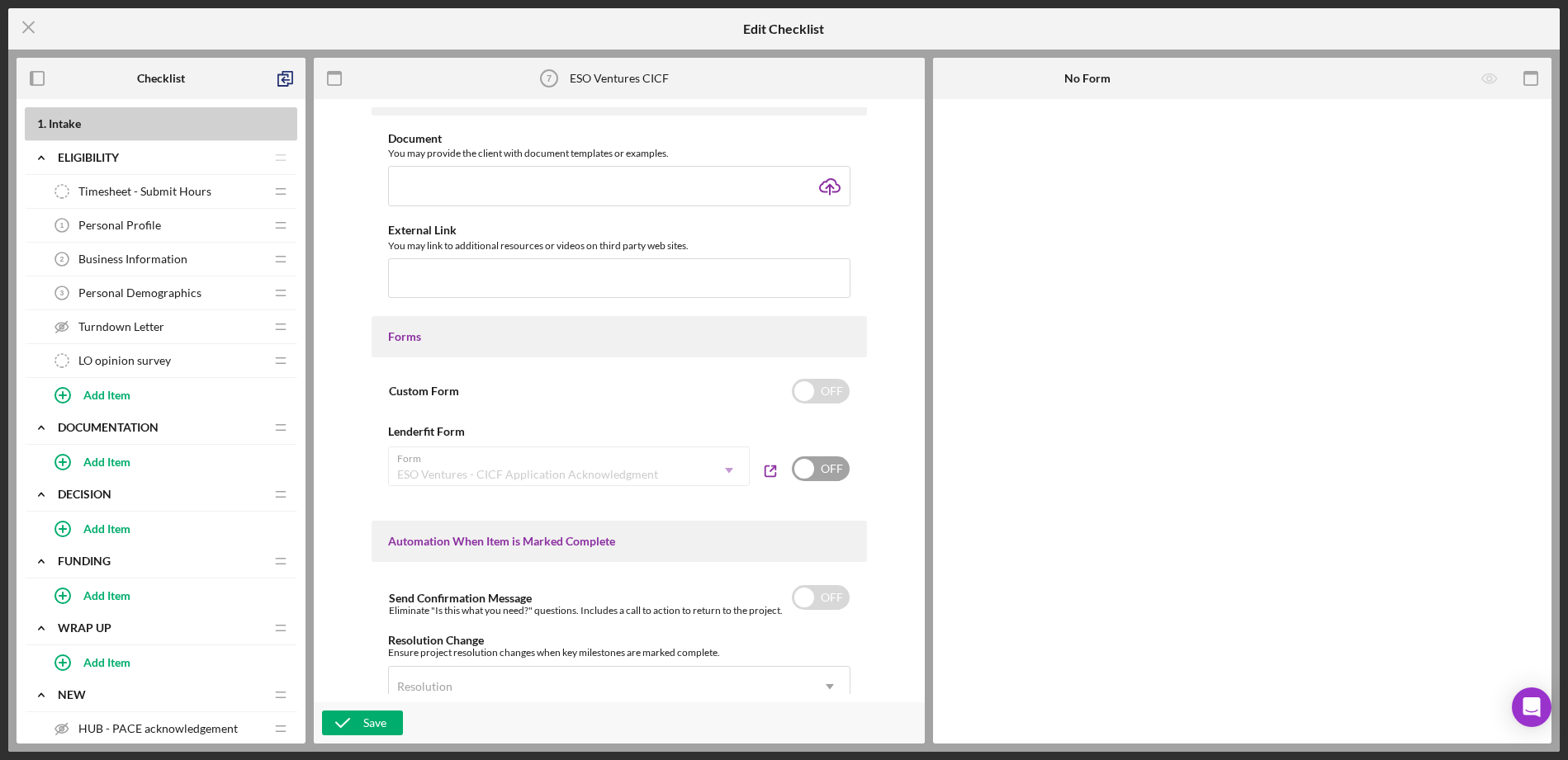
click at [809, 461] on input "checkbox" at bounding box center [821, 469] width 58 height 25
checkbox input "true"
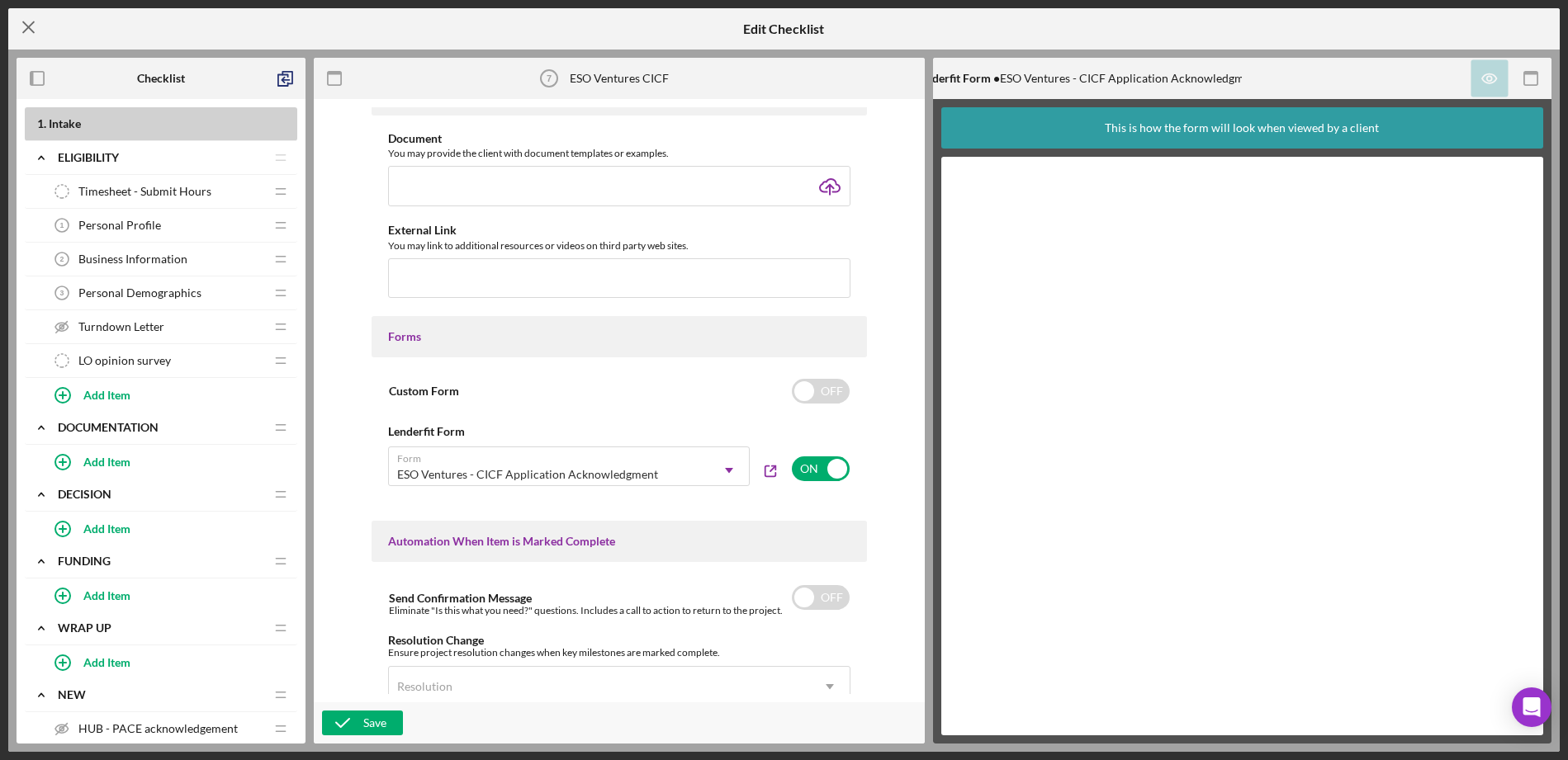
click at [27, 27] on line at bounding box center [29, 28] width 11 height 11
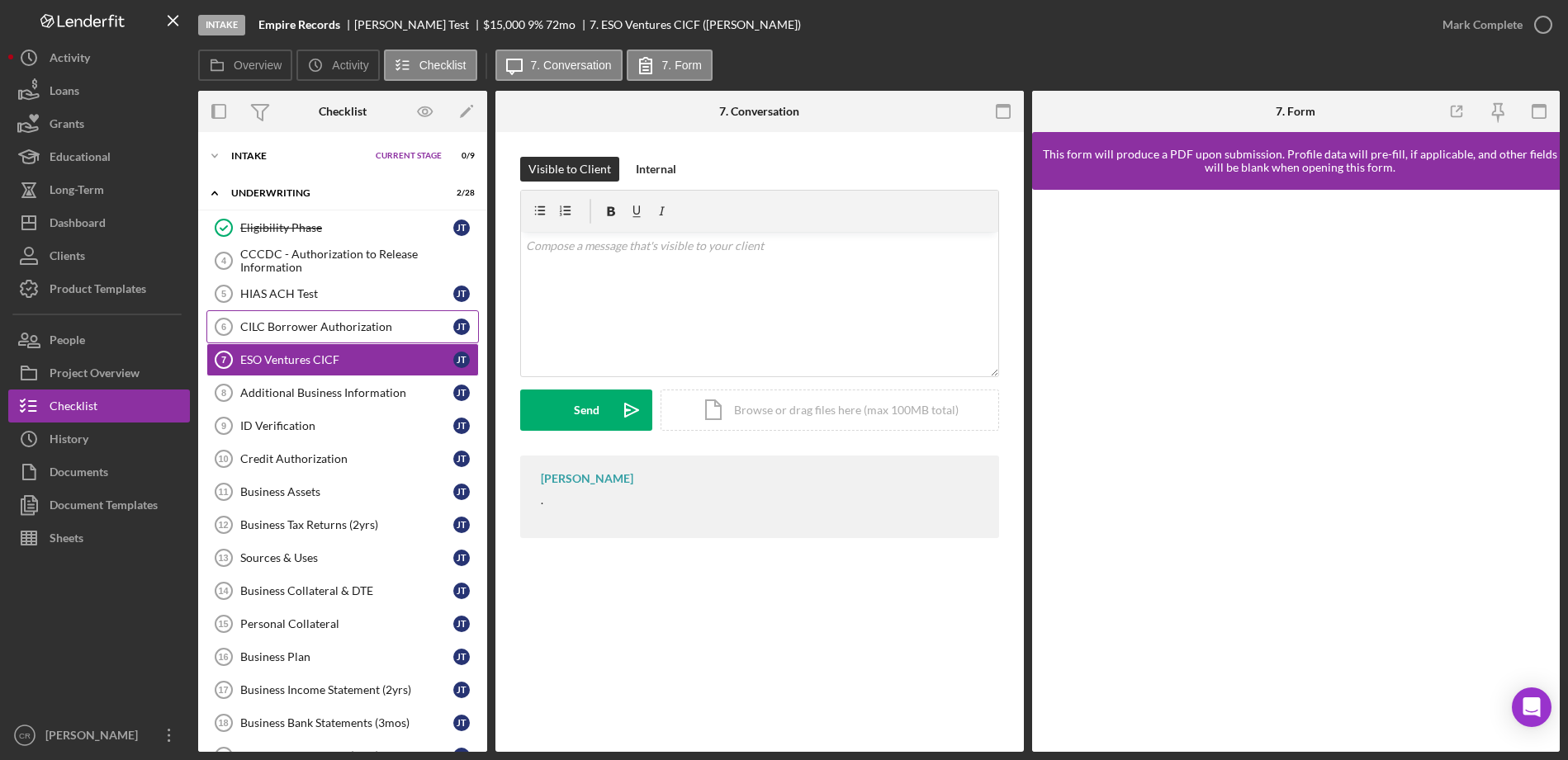
click at [262, 317] on link "CILC Borrower Authorization 6 CILC Borrower Authorization J T" at bounding box center [342, 326] width 273 height 33
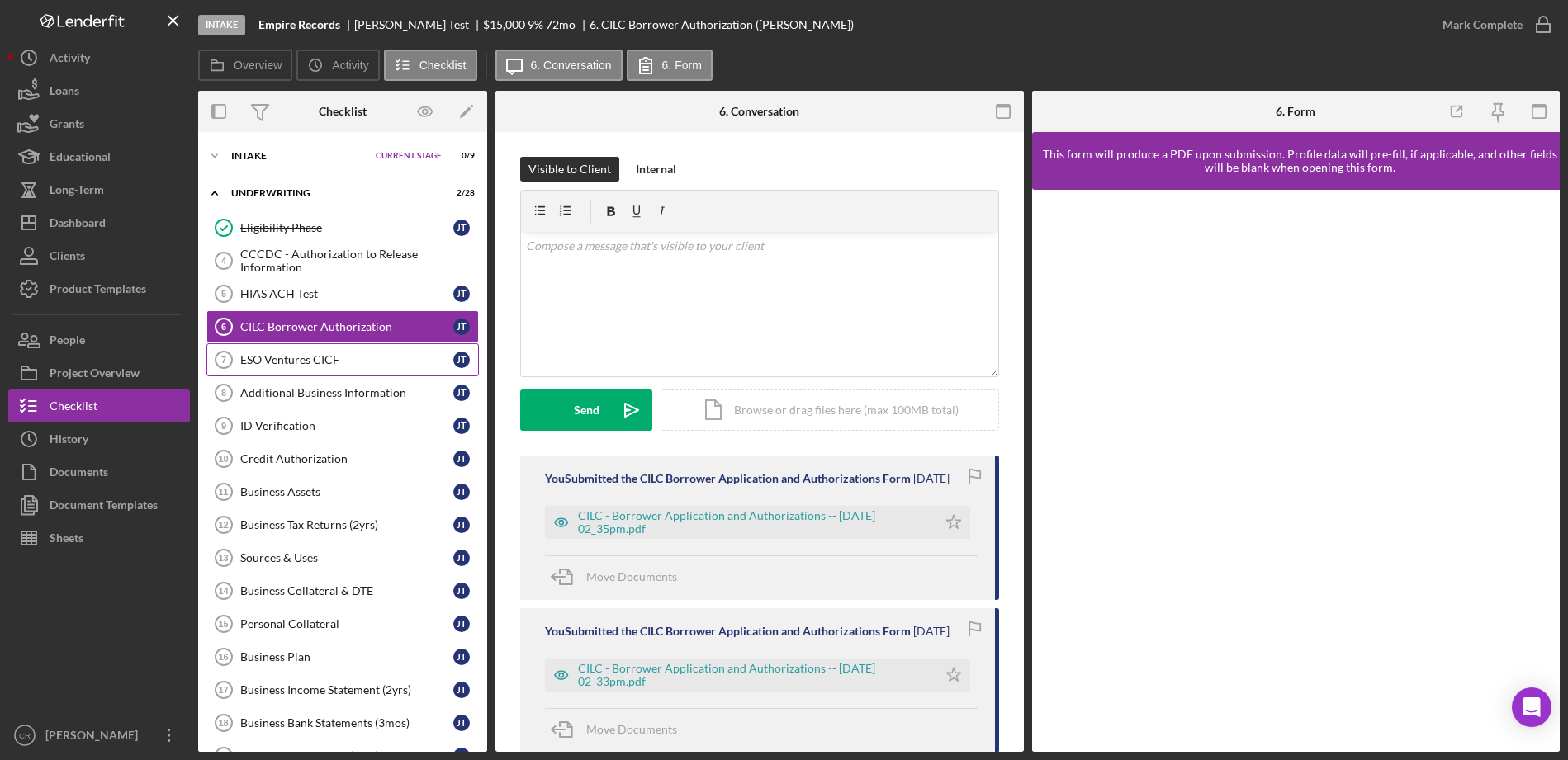
click at [292, 360] on div "ESO Ventures CICF" at bounding box center [347, 360] width 213 height 13
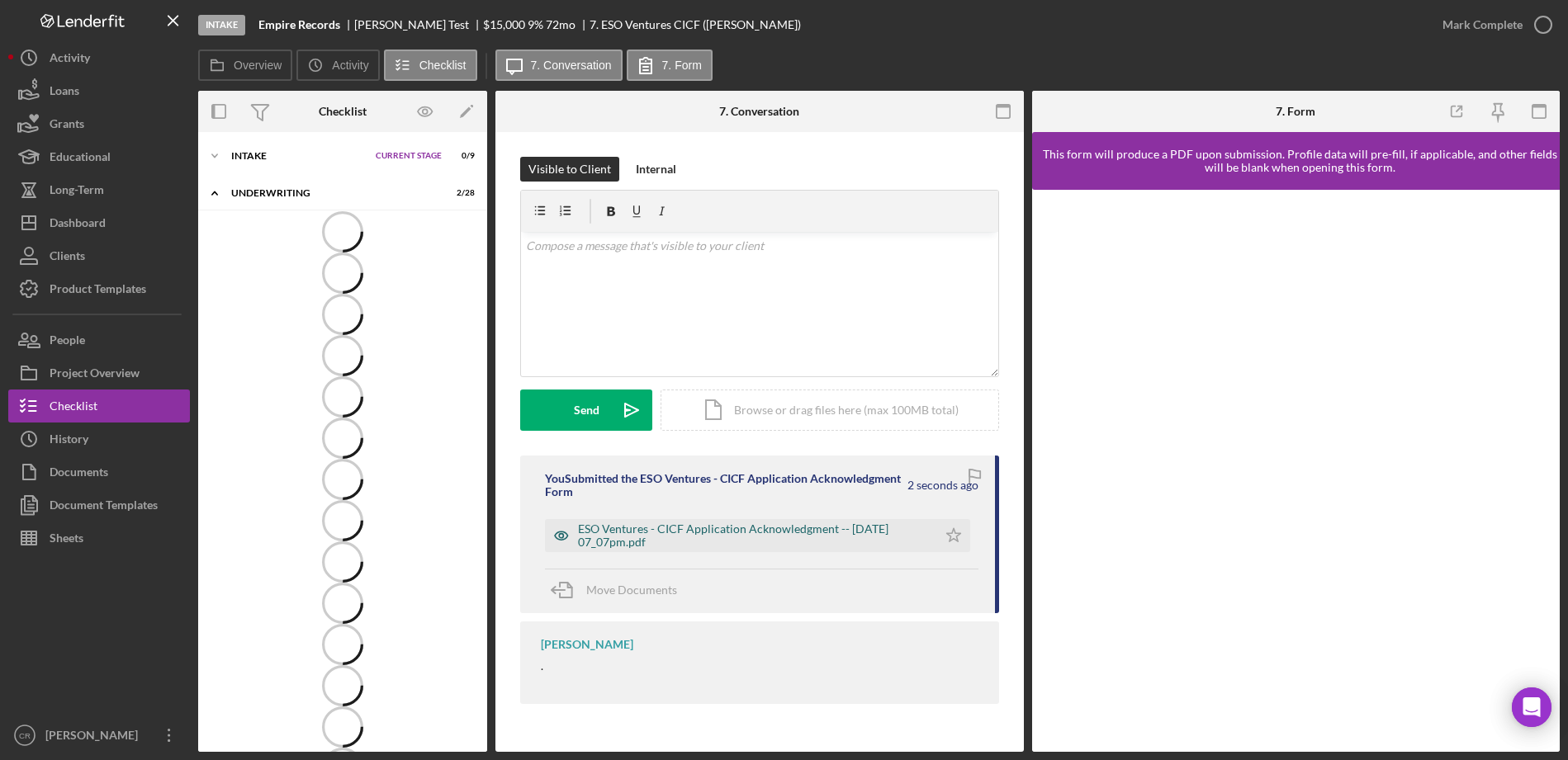
click at [737, 526] on div "ESO Ventures - CICF Application Acknowledgment -- [DATE] 07_07pm.pdf" at bounding box center [754, 535] width 351 height 26
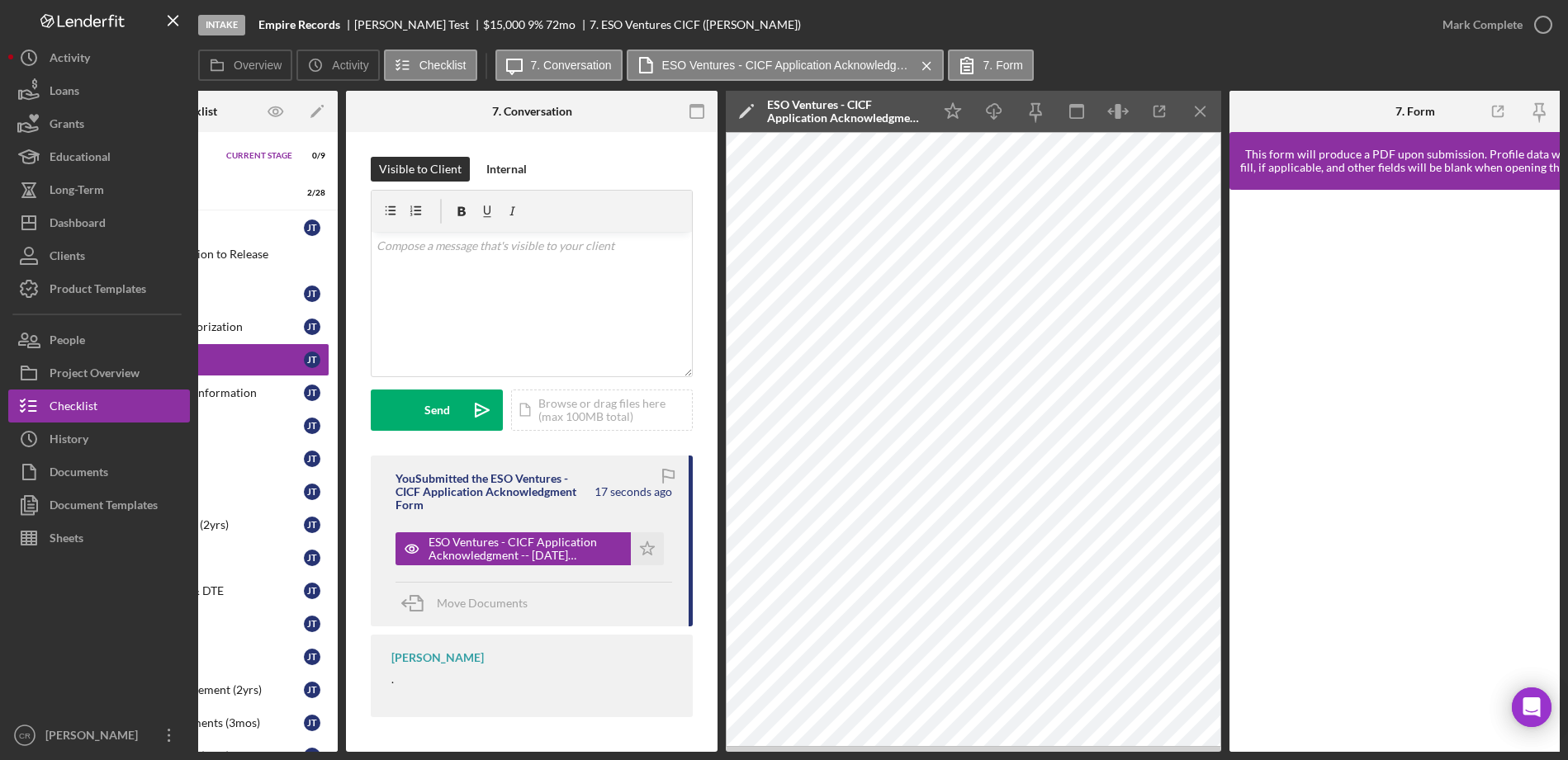
scroll to position [0, 191]
